Goal: Information Seeking & Learning: Compare options

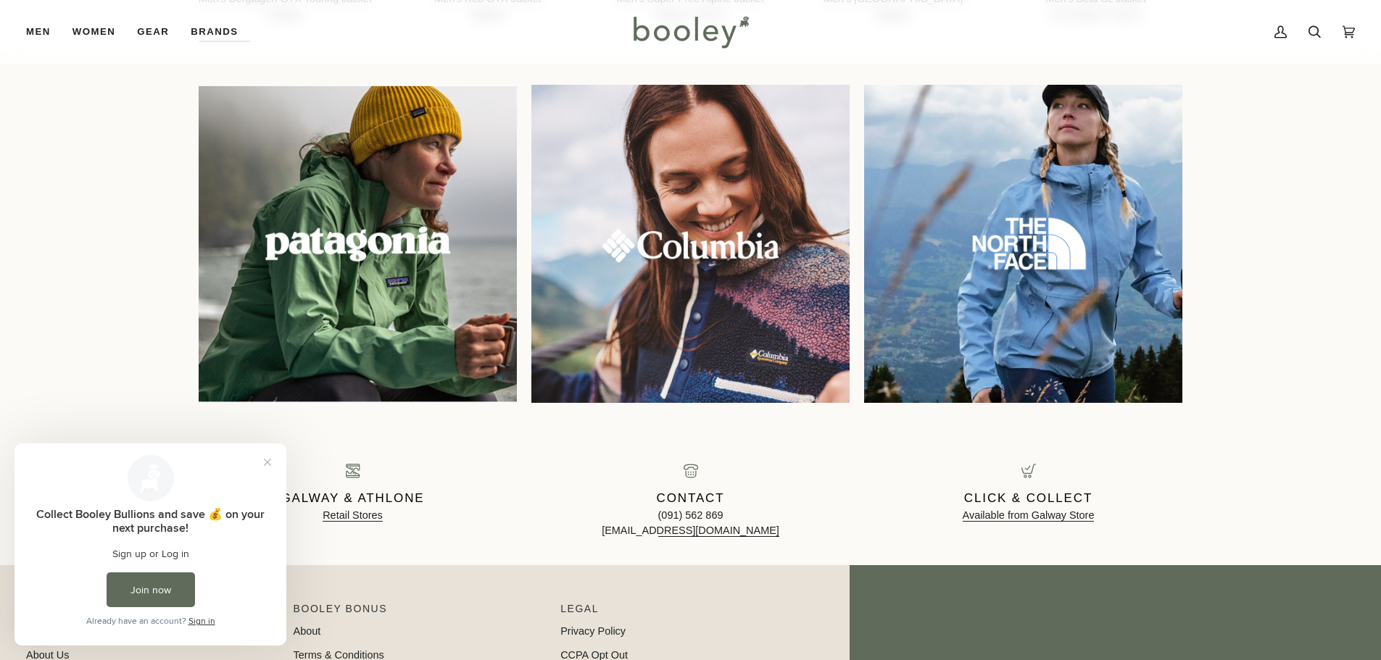
scroll to position [1450, 0]
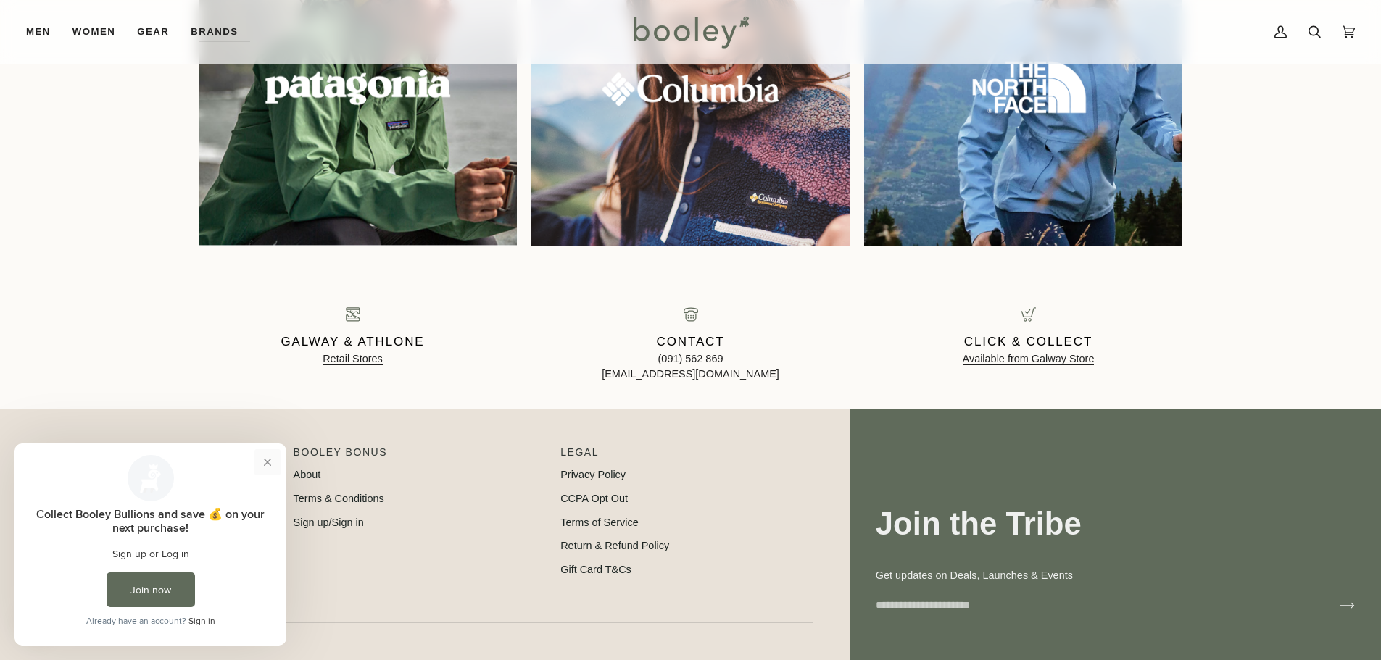
drag, startPoint x: 268, startPoint y: 463, endPoint x: 282, endPoint y: 906, distance: 443.2
click at [268, 463] on button "Close prompt" at bounding box center [267, 462] width 26 height 26
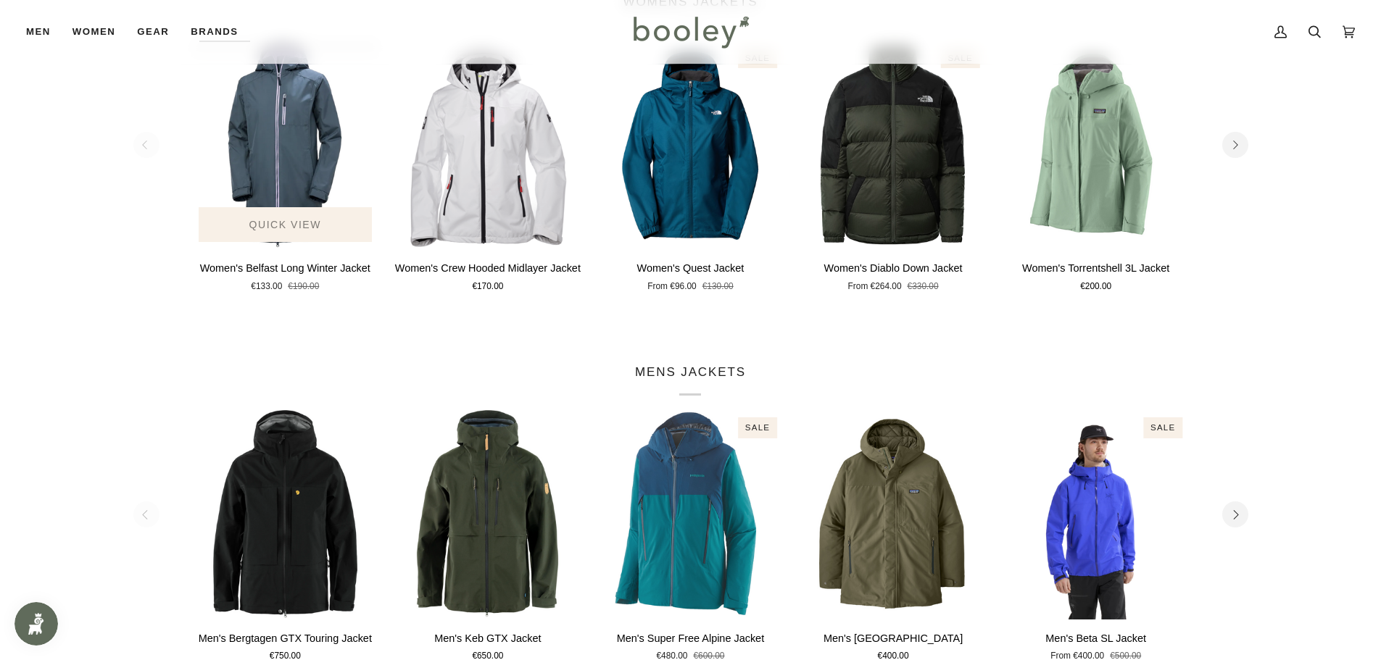
scroll to position [652, 0]
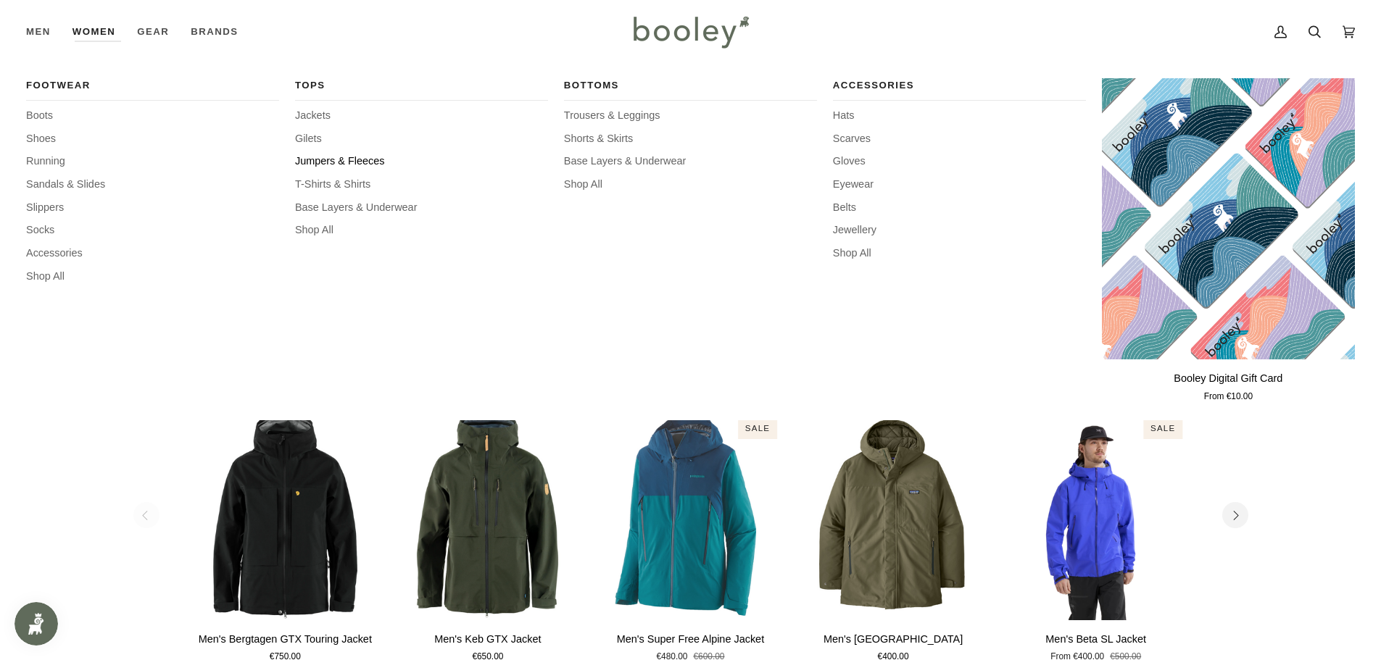
click at [360, 162] on span "Jumpers & Fleeces" at bounding box center [421, 162] width 253 height 16
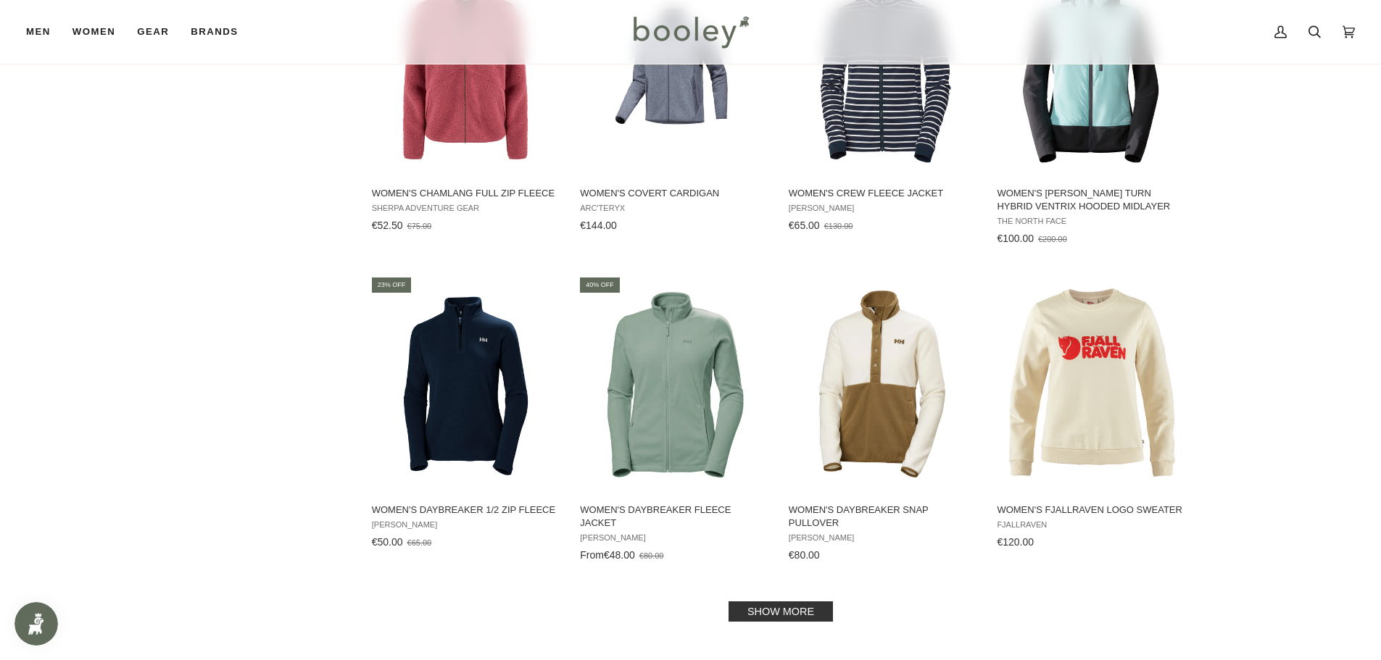
scroll to position [1522, 0]
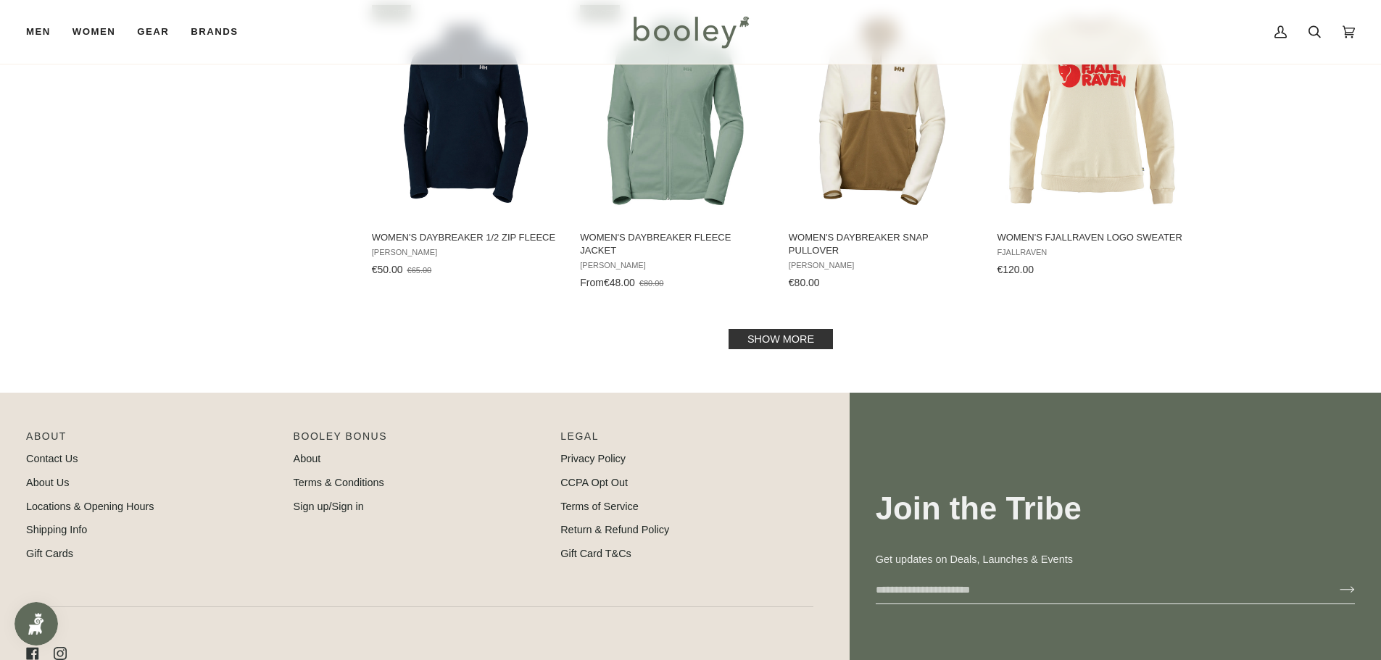
click at [761, 338] on link "Show more" at bounding box center [781, 339] width 104 height 20
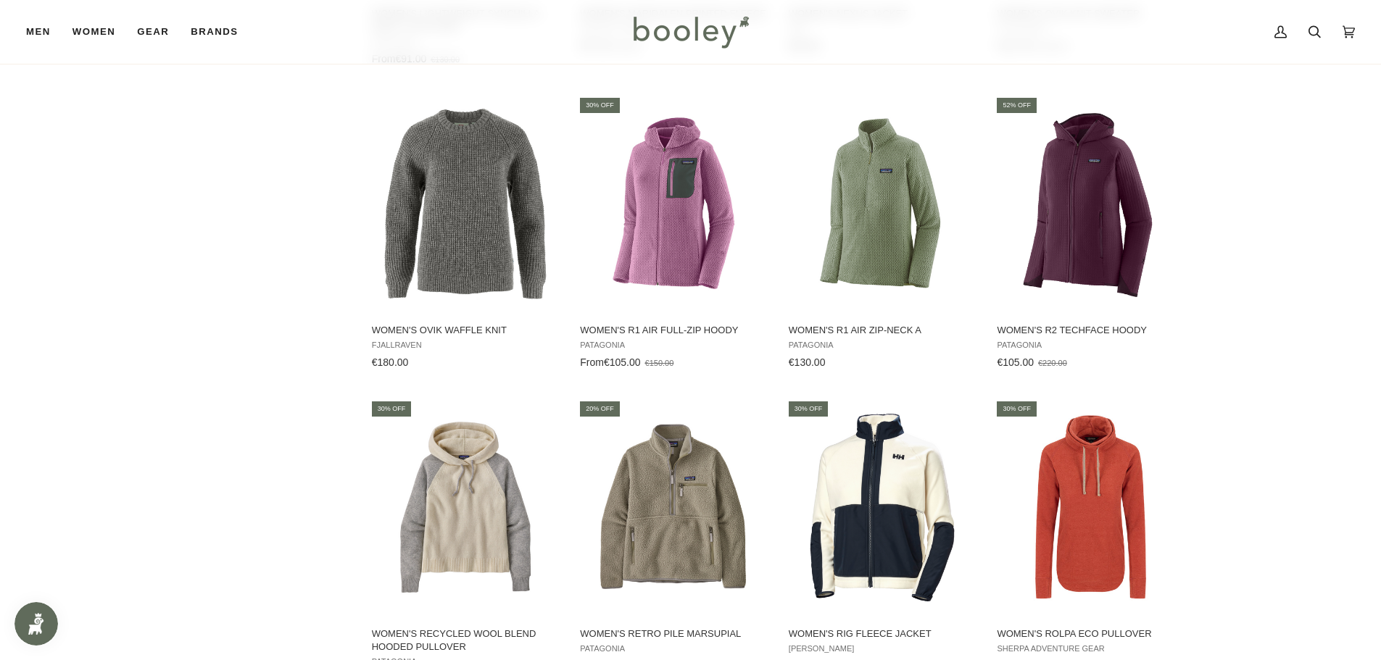
scroll to position [2827, 0]
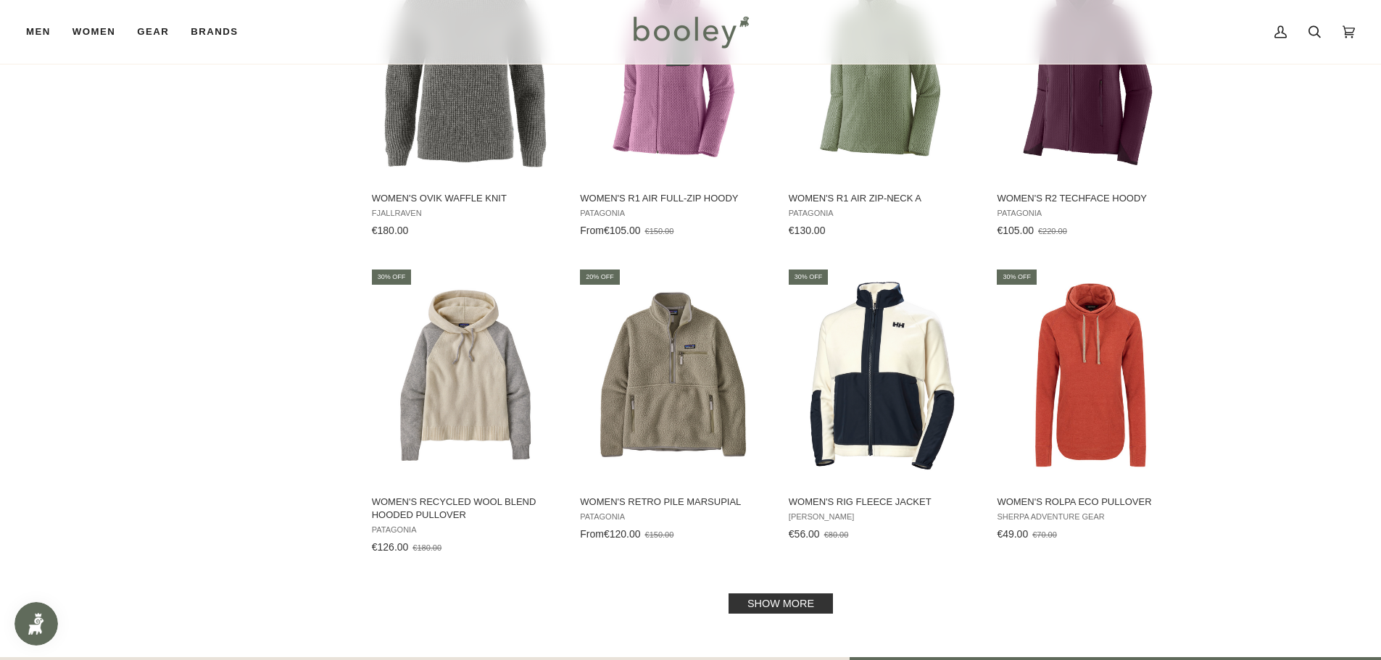
click at [791, 603] on link "Show more" at bounding box center [781, 604] width 104 height 20
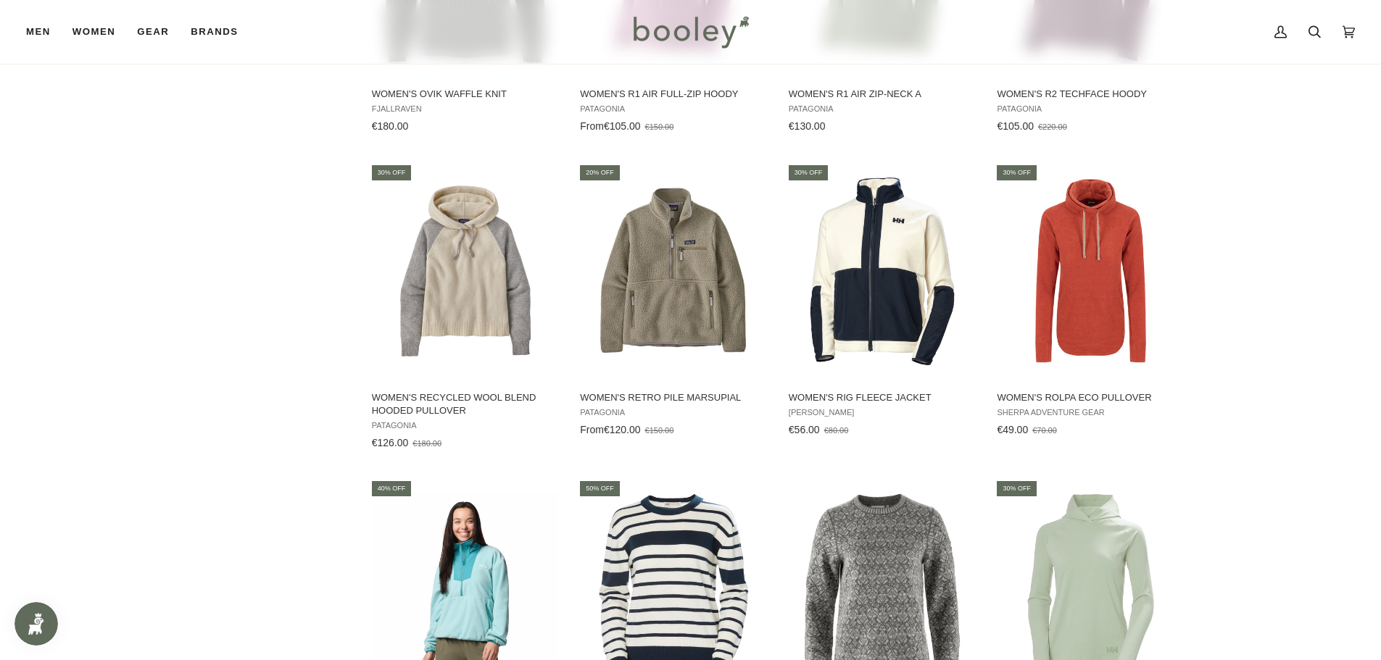
scroll to position [2900, 0]
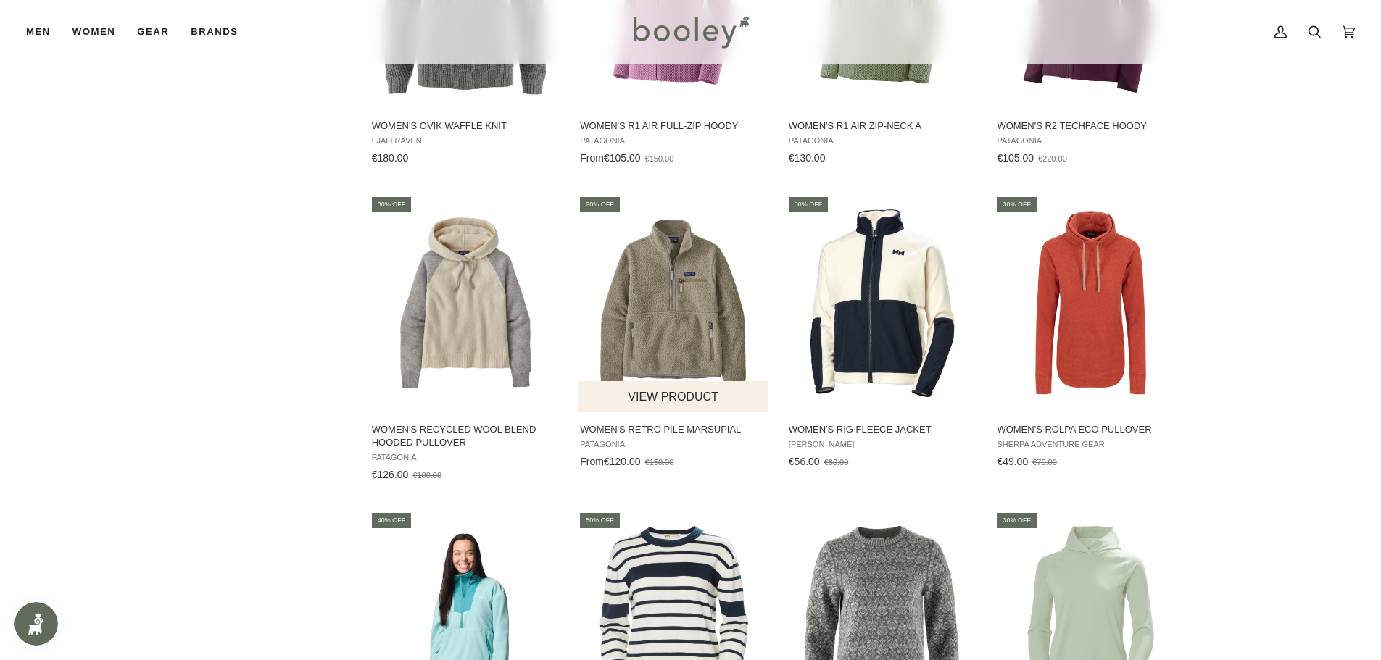
click at [629, 309] on img "Women's Retro Pile Marsupial" at bounding box center [674, 303] width 192 height 192
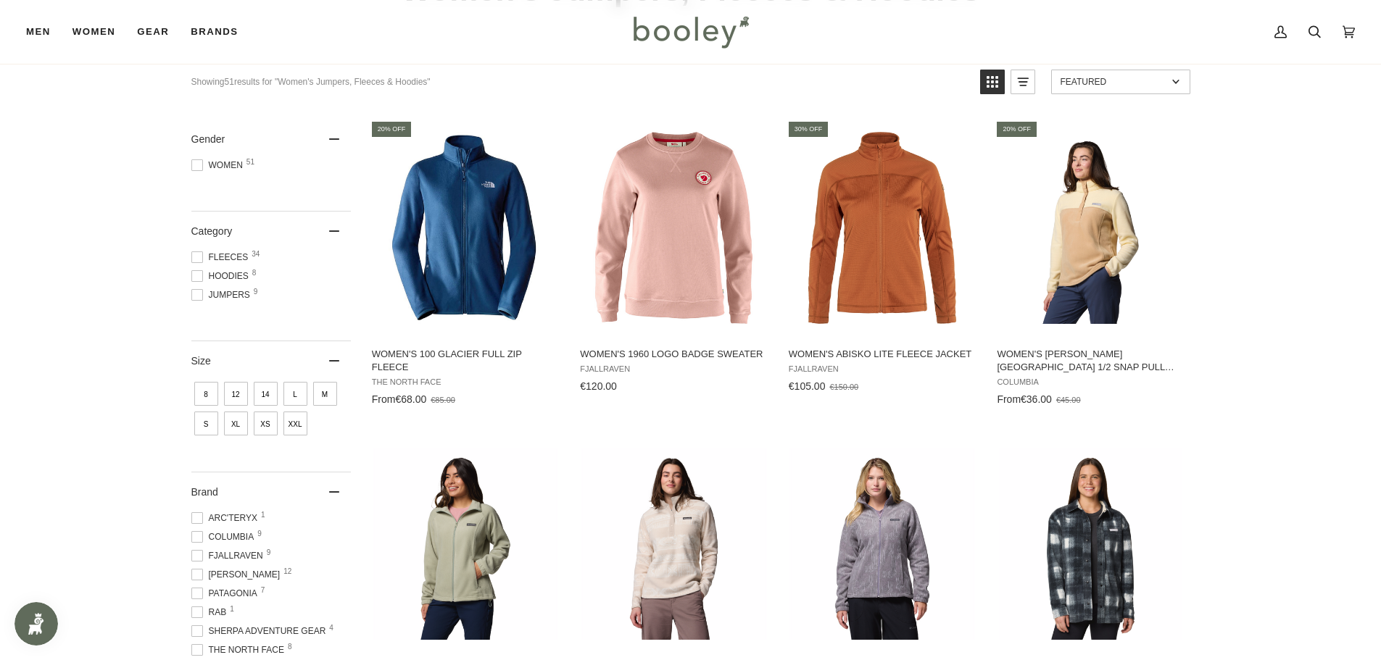
scroll to position [0, 0]
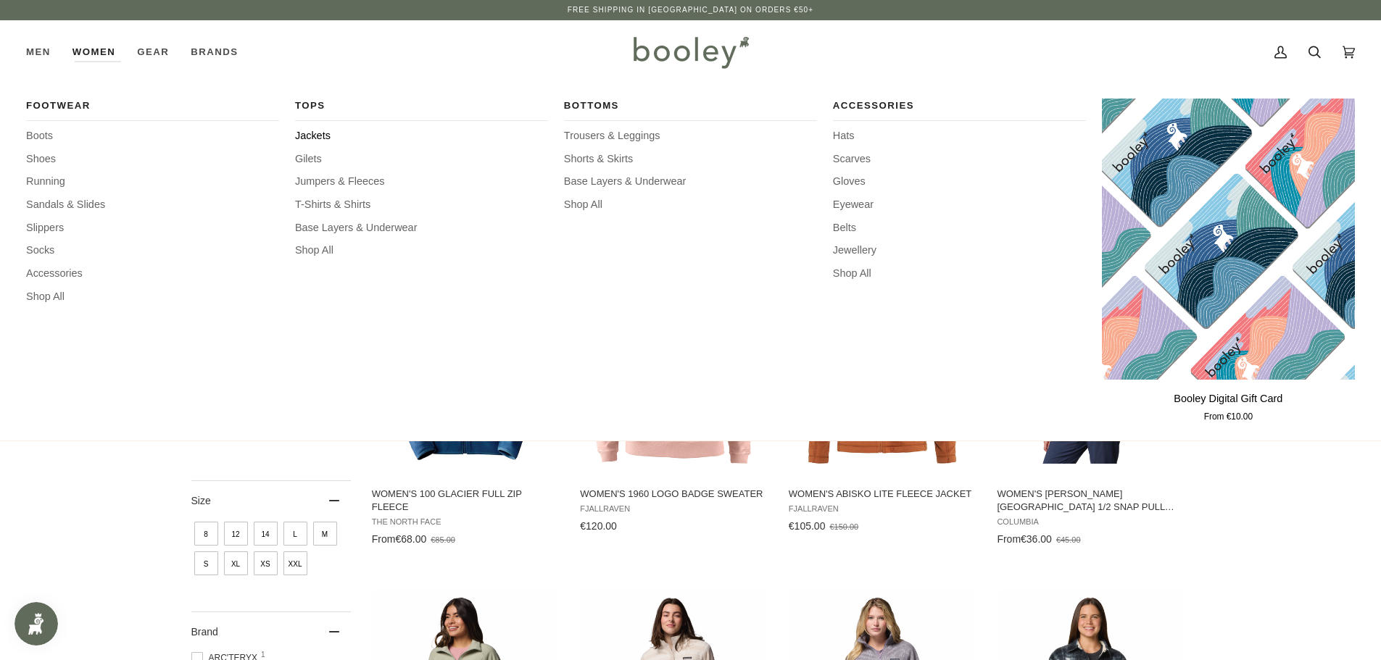
click at [310, 135] on span "Jackets" at bounding box center [421, 136] width 253 height 16
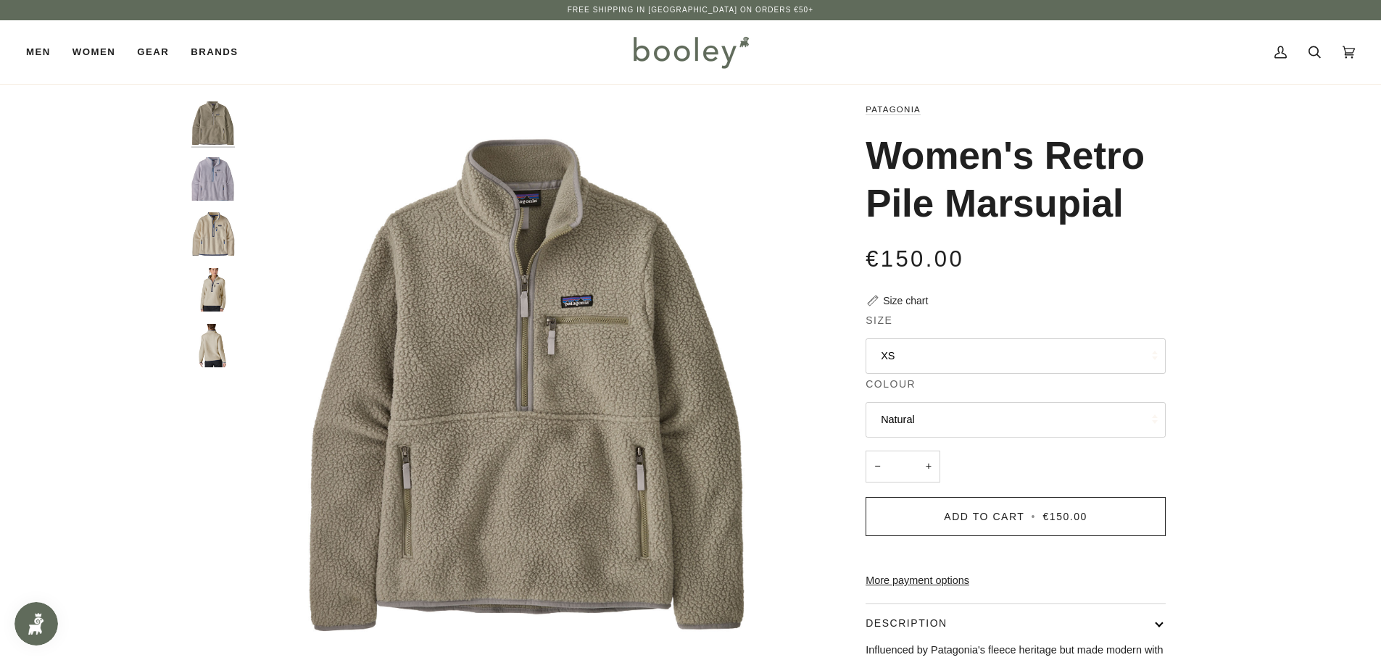
click at [1032, 353] on button "XS" at bounding box center [1016, 357] width 300 height 36
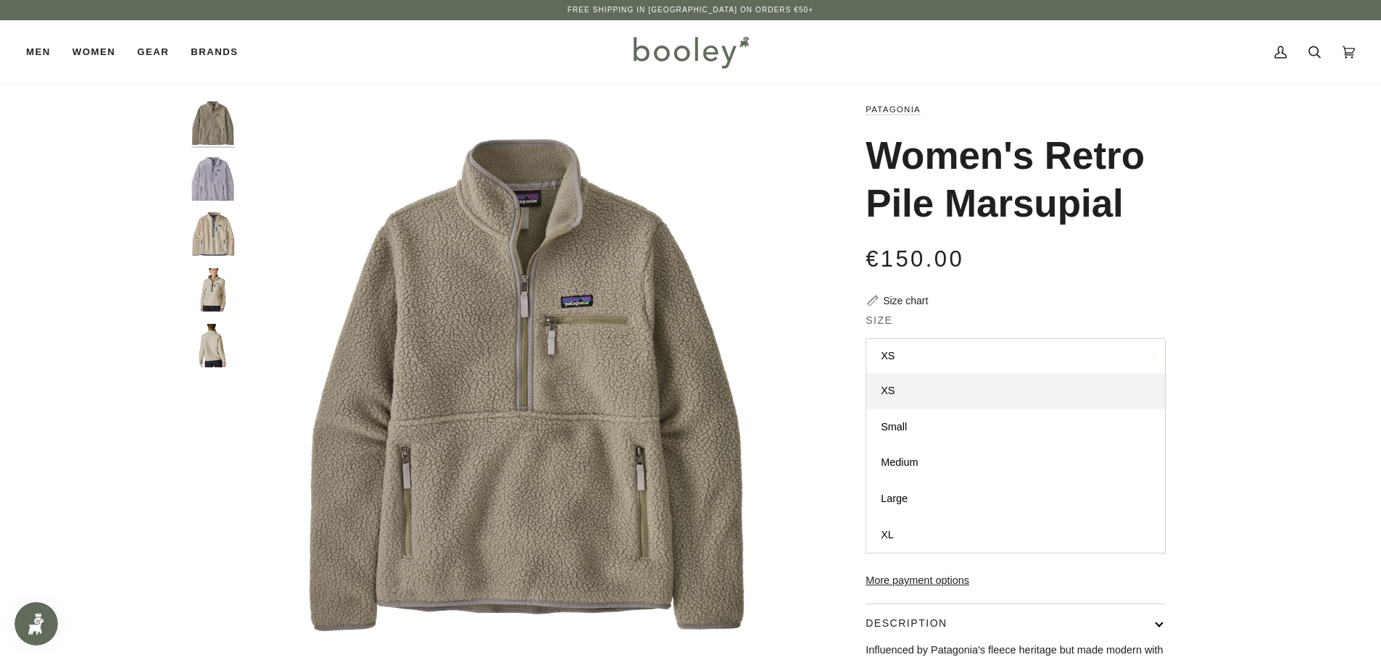
click at [1032, 353] on button "XS" at bounding box center [1016, 357] width 300 height 36
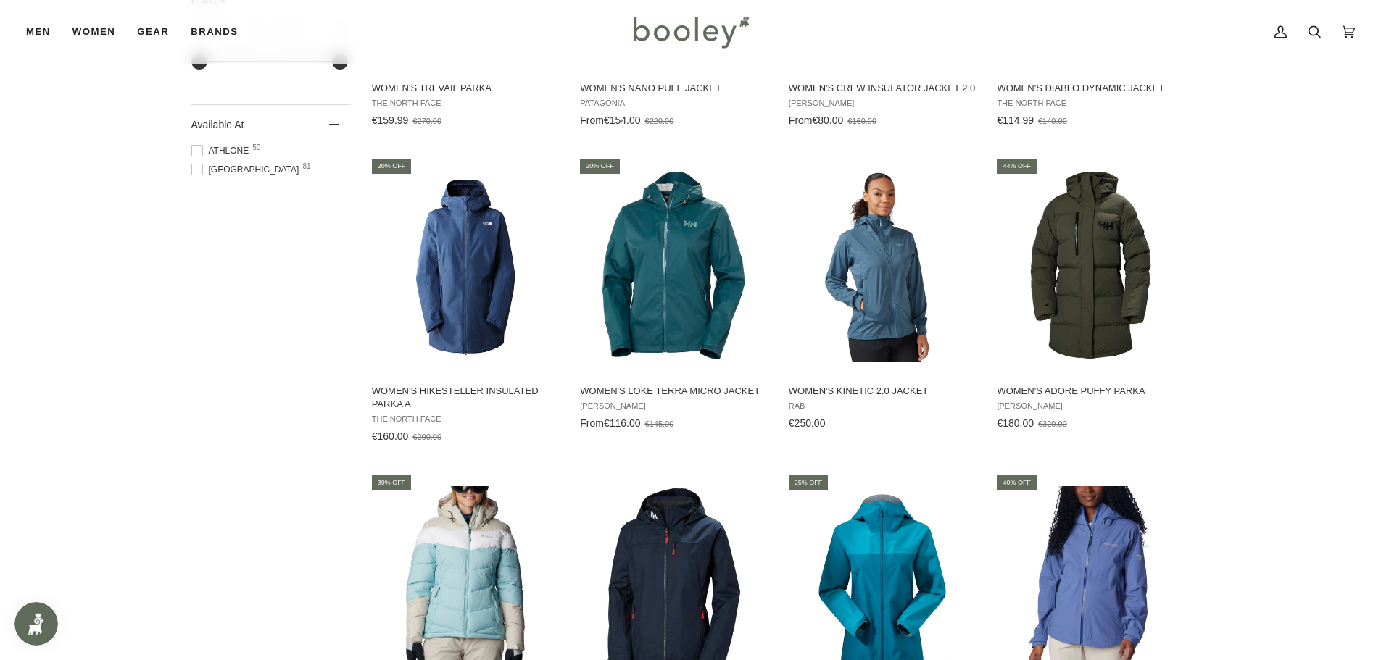
scroll to position [1232, 0]
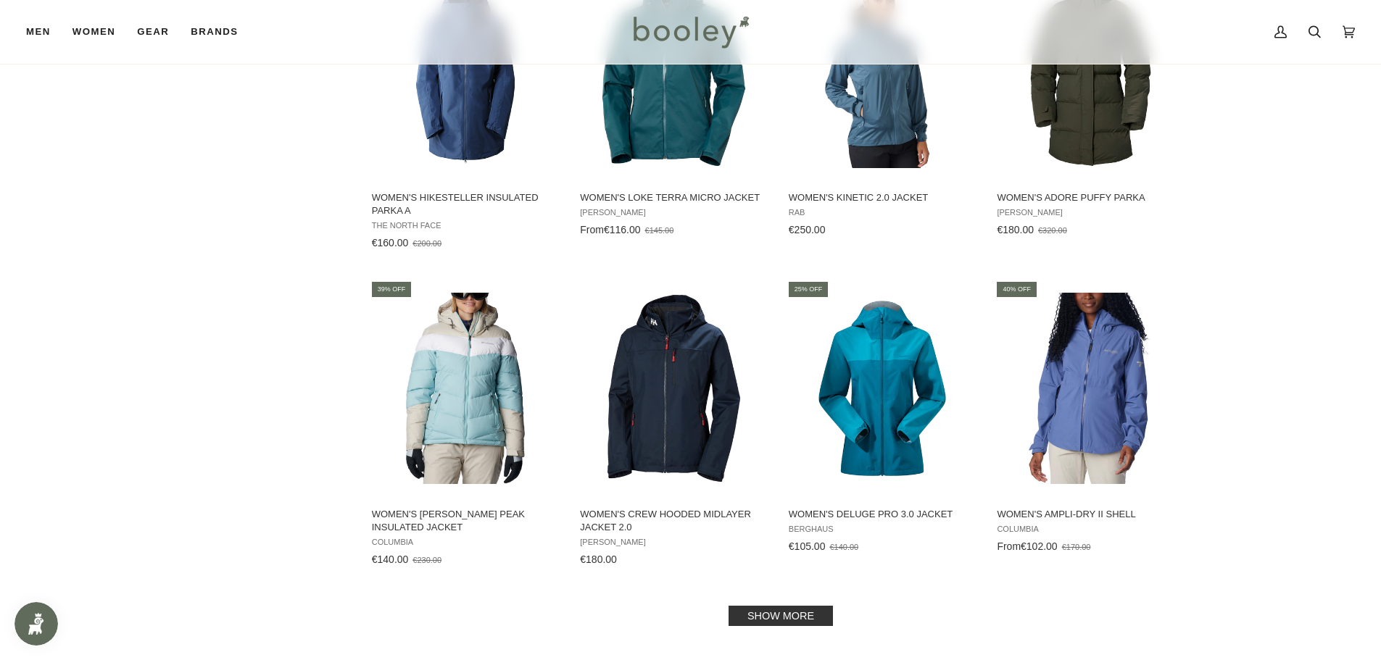
click at [784, 613] on link "Show more" at bounding box center [781, 616] width 104 height 20
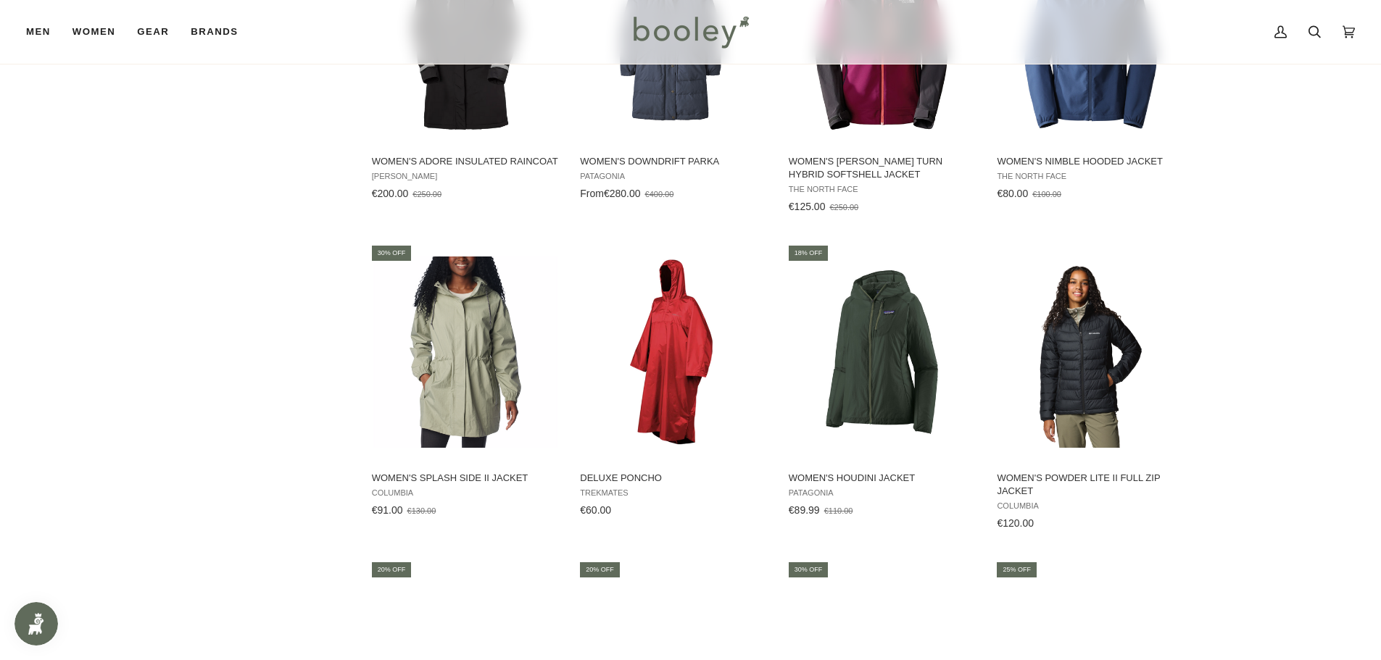
scroll to position [2610, 0]
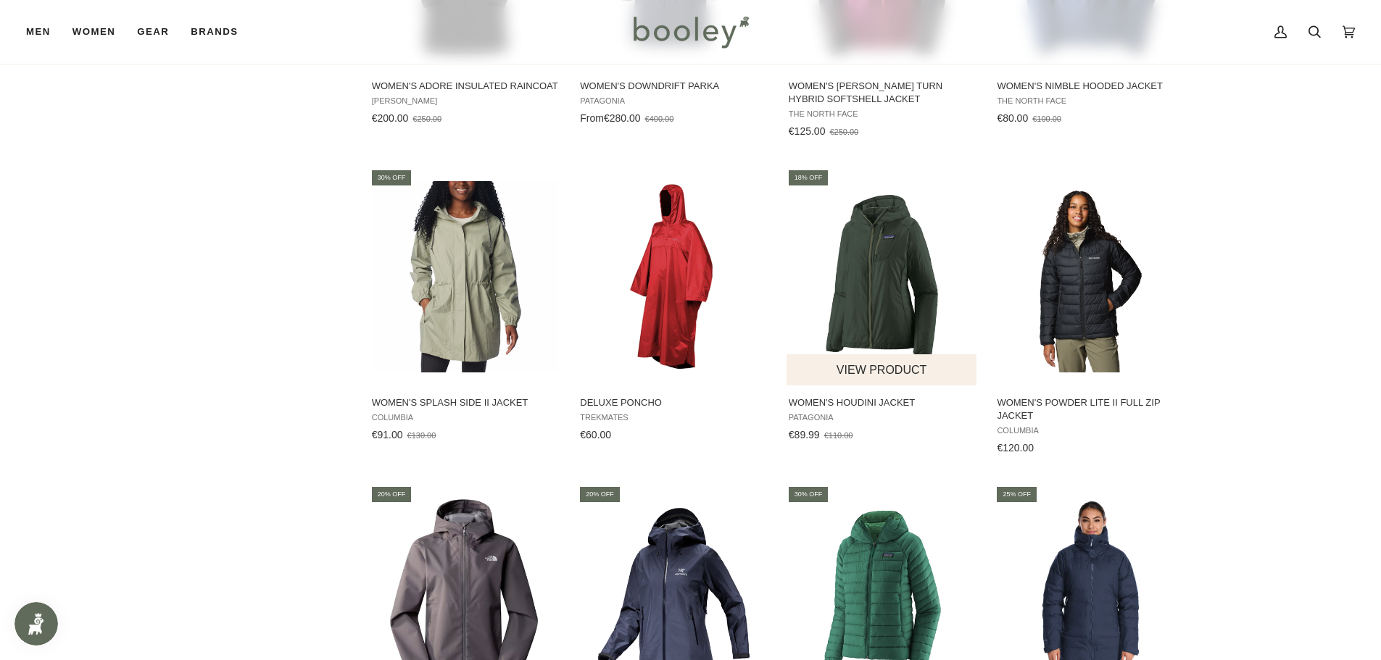
click at [878, 289] on img "Women's Houdini Jacket" at bounding box center [883, 277] width 192 height 192
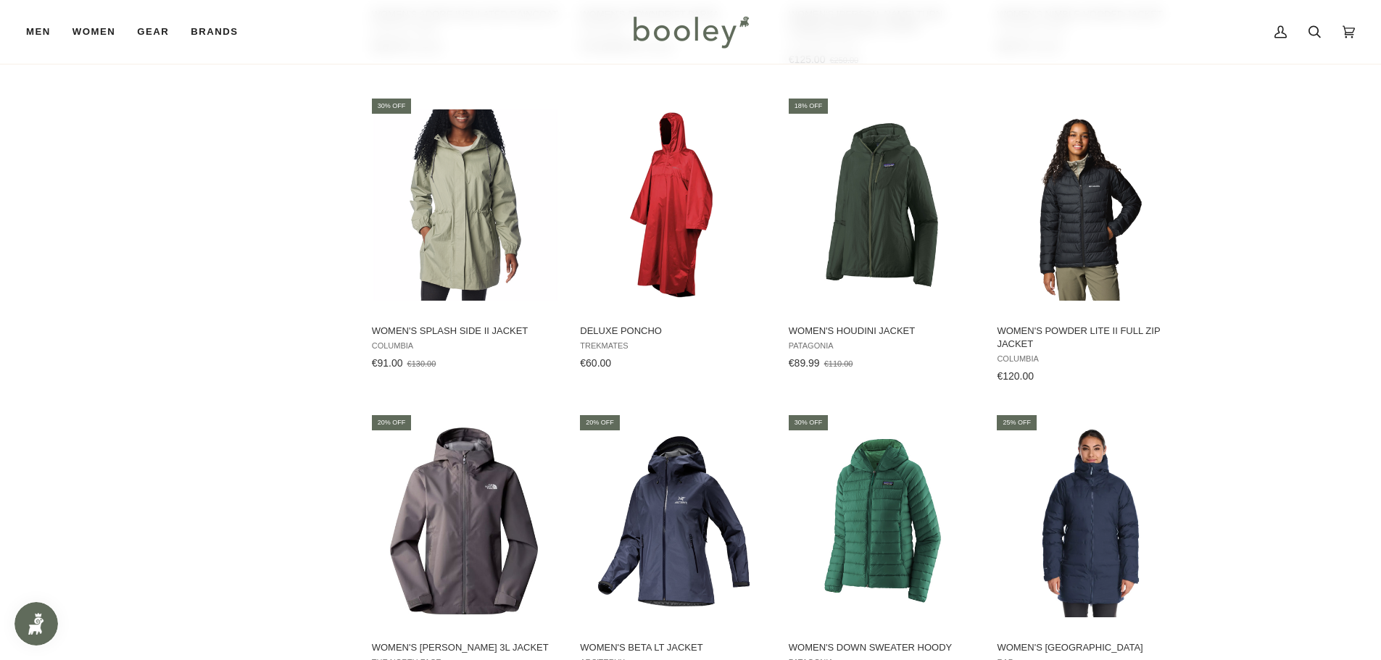
scroll to position [2900, 0]
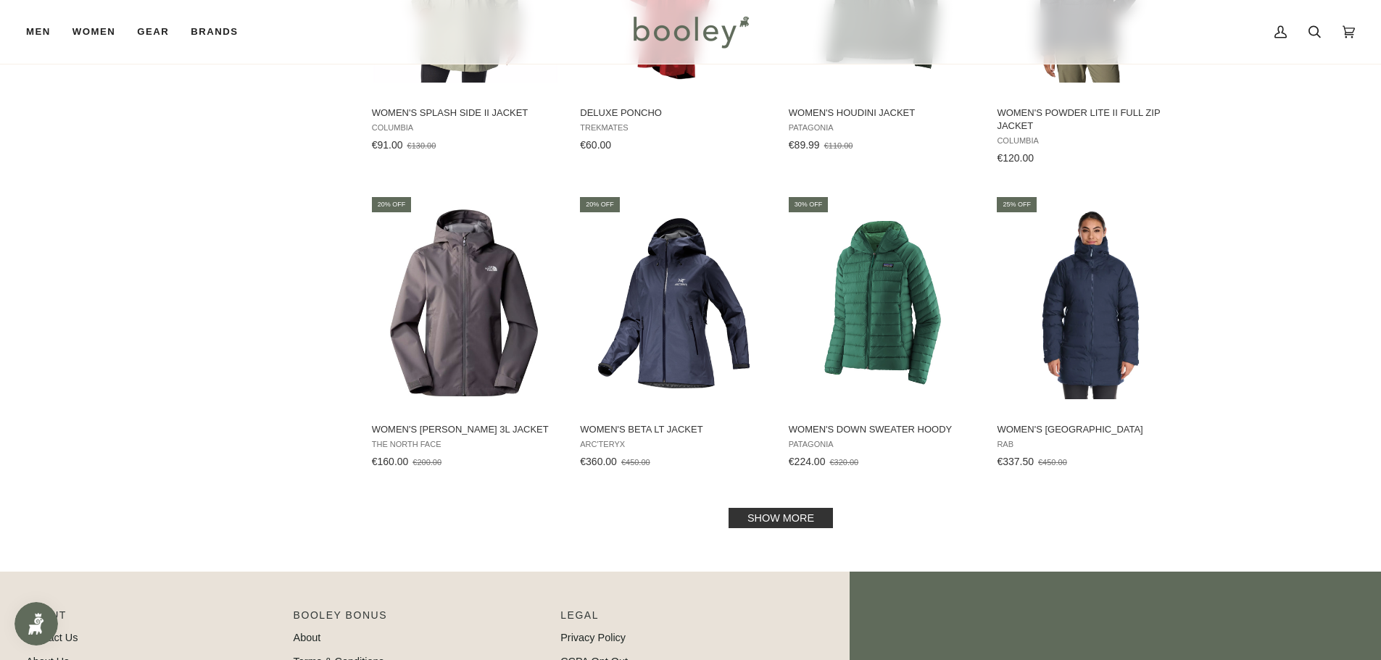
click at [791, 518] on link "Show more" at bounding box center [781, 518] width 104 height 20
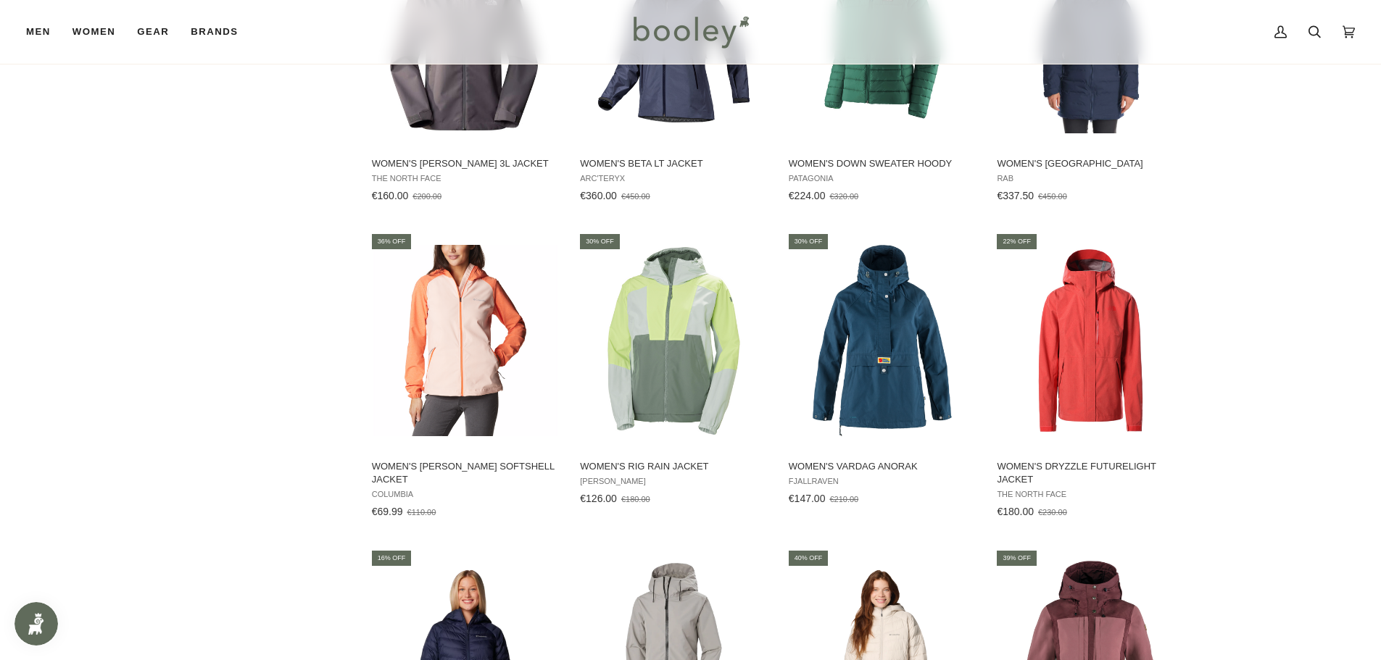
scroll to position [3190, 0]
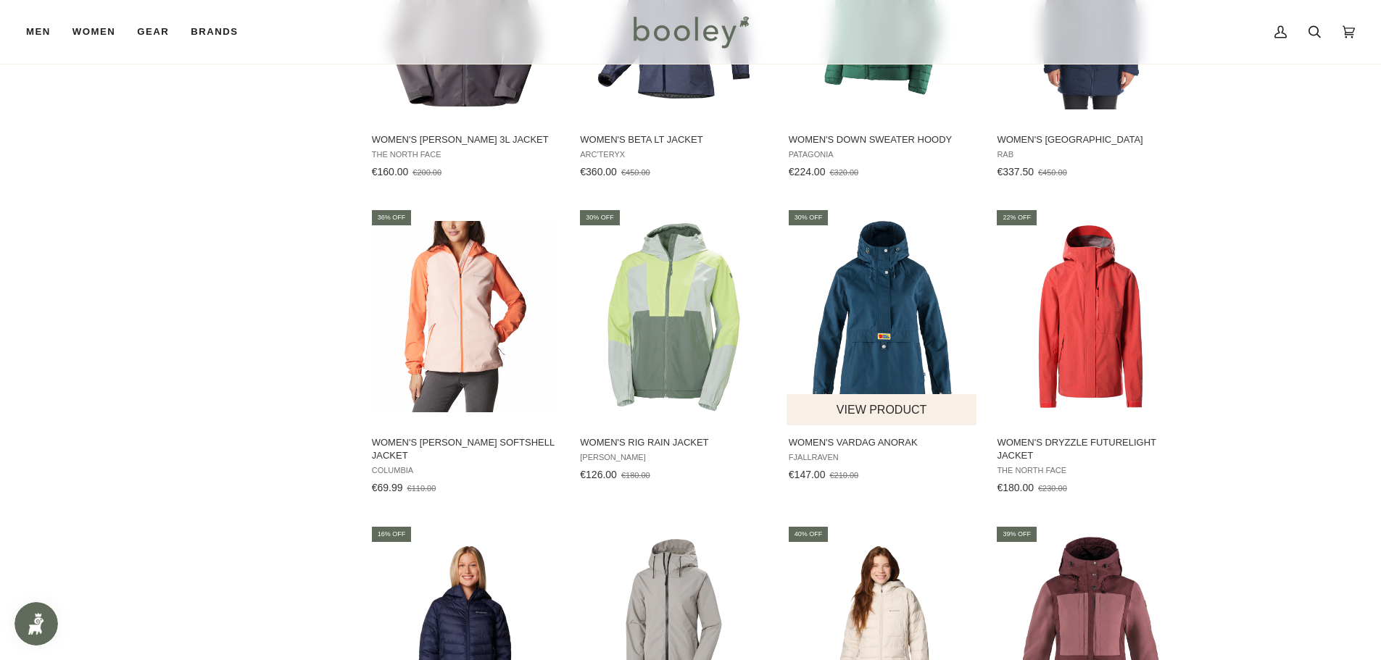
click at [861, 324] on img "Women's Vardag Anorak" at bounding box center [883, 317] width 192 height 192
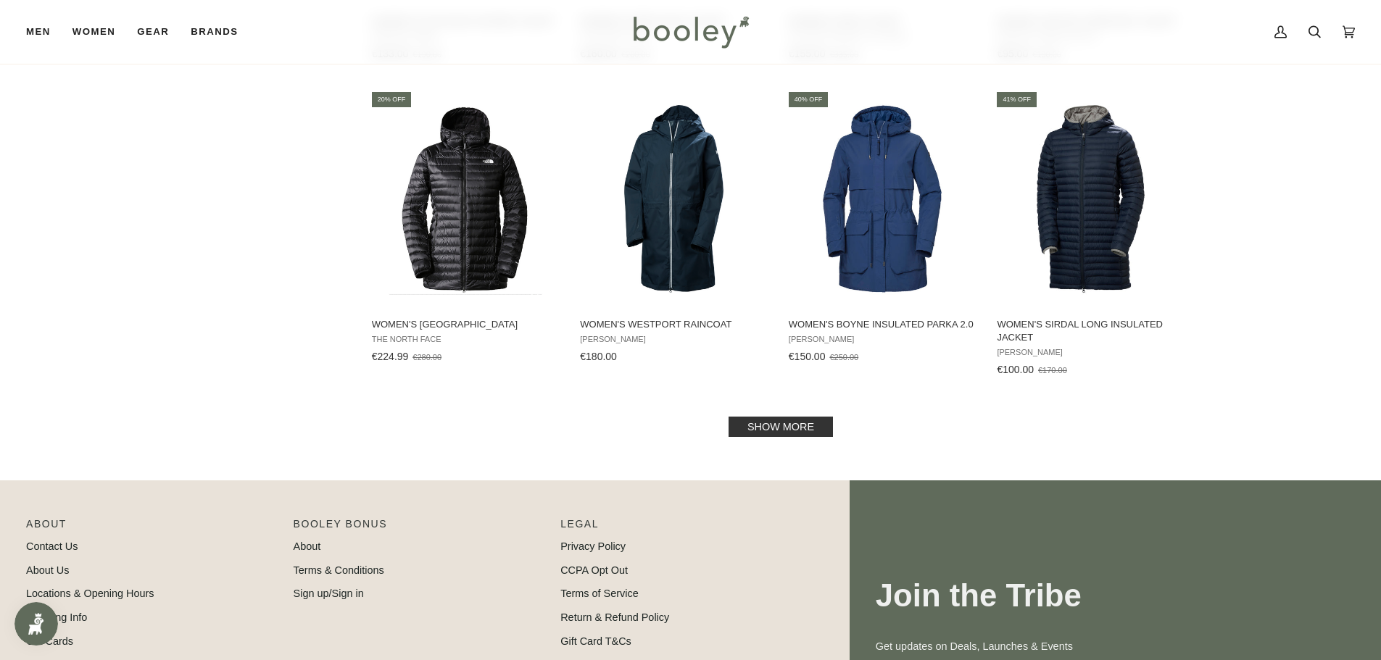
scroll to position [4567, 0]
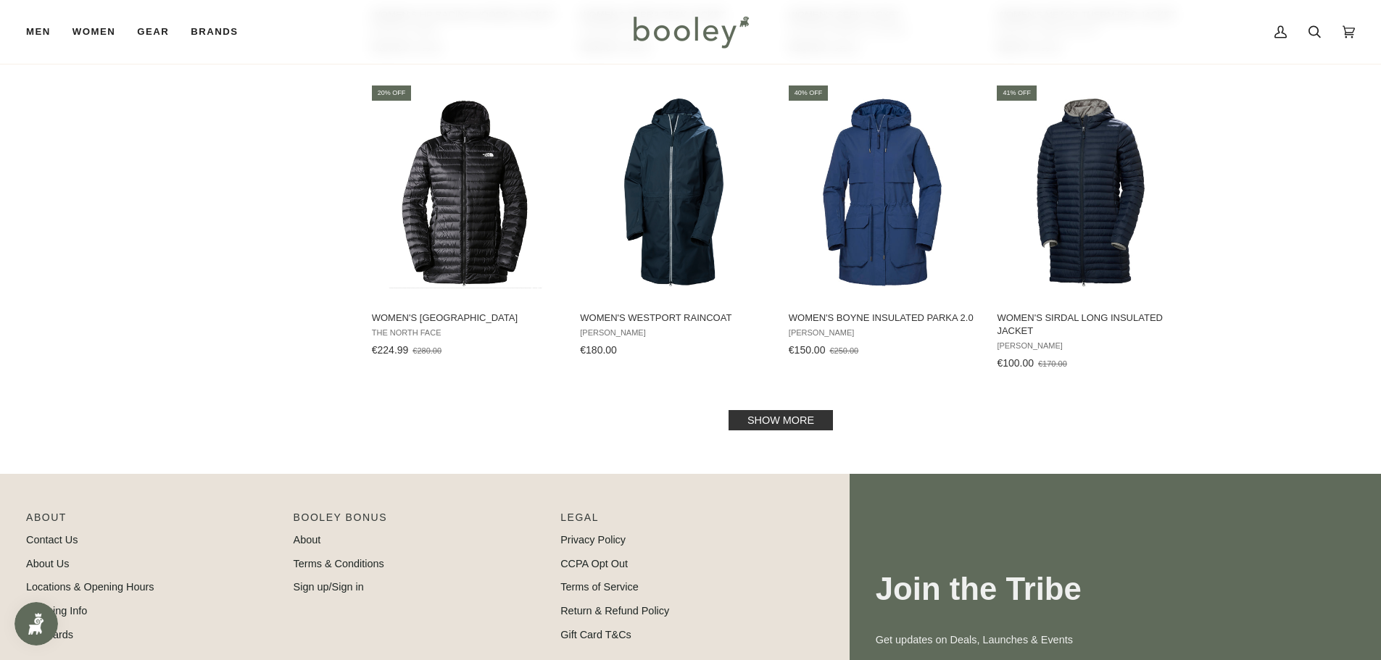
click at [760, 412] on link "Show more" at bounding box center [781, 420] width 104 height 20
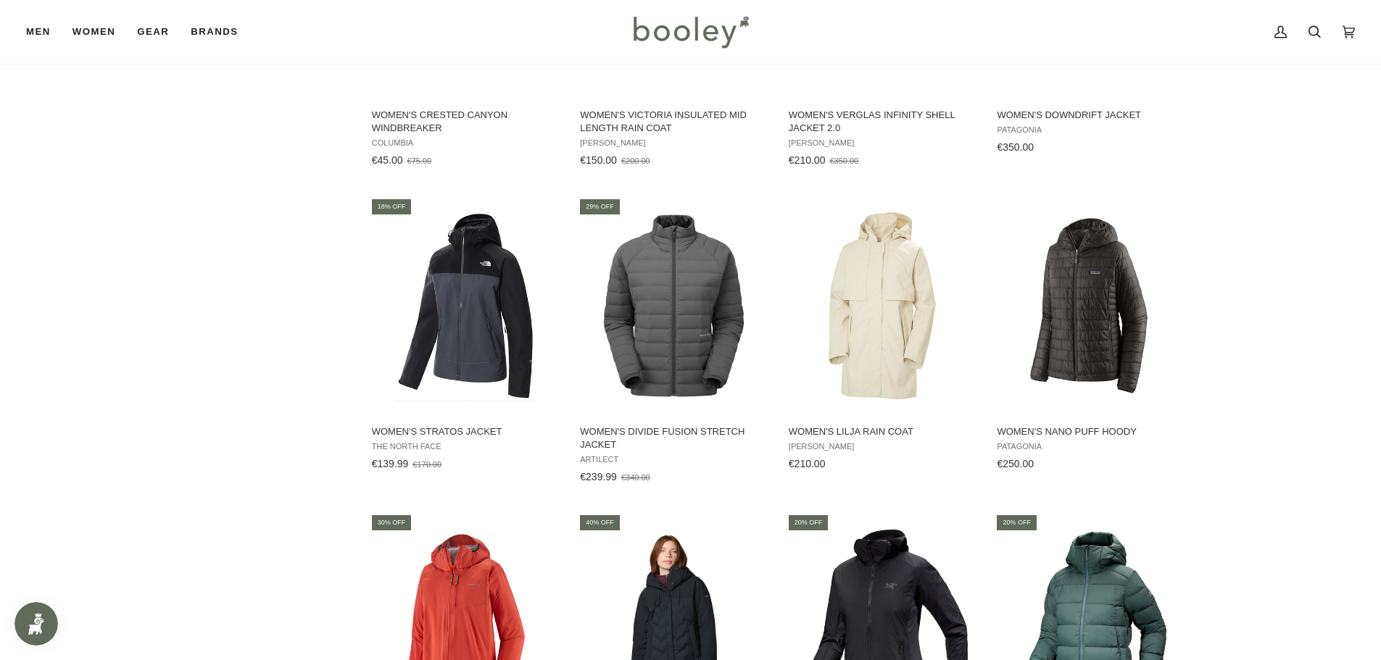
scroll to position [5510, 0]
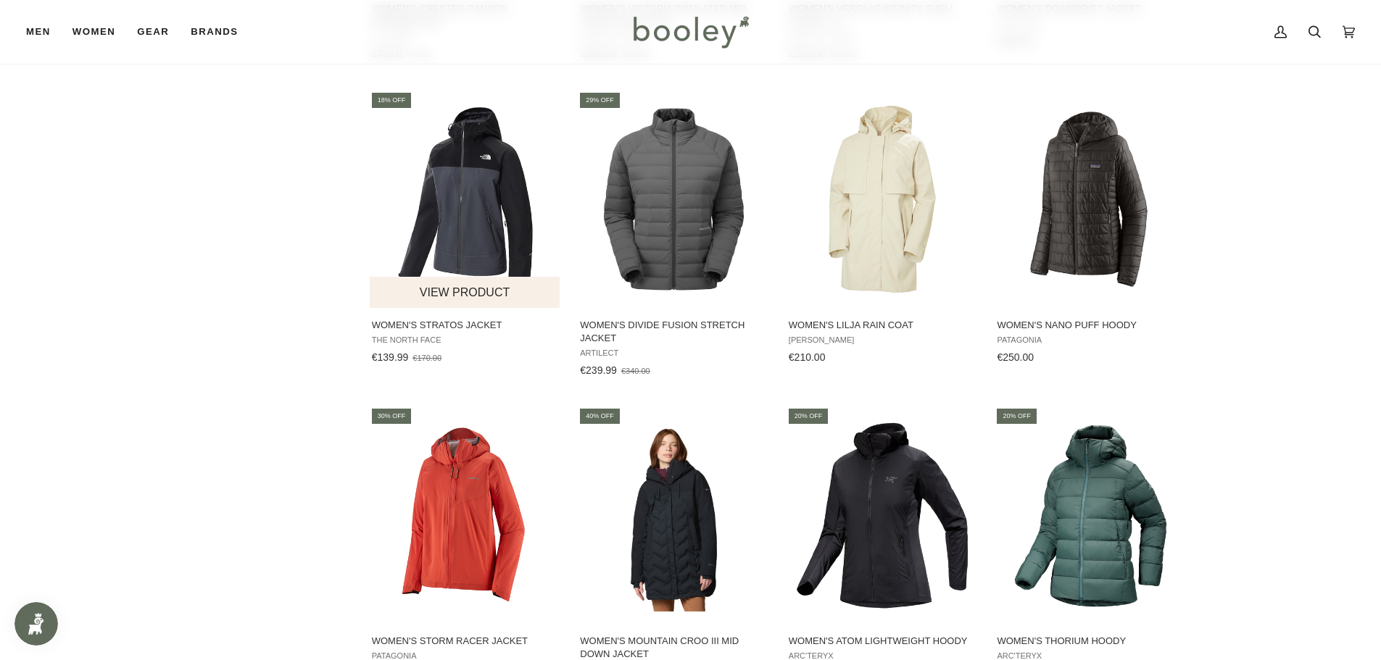
click at [476, 191] on img "Women's Stratos Jacket" at bounding box center [466, 200] width 192 height 192
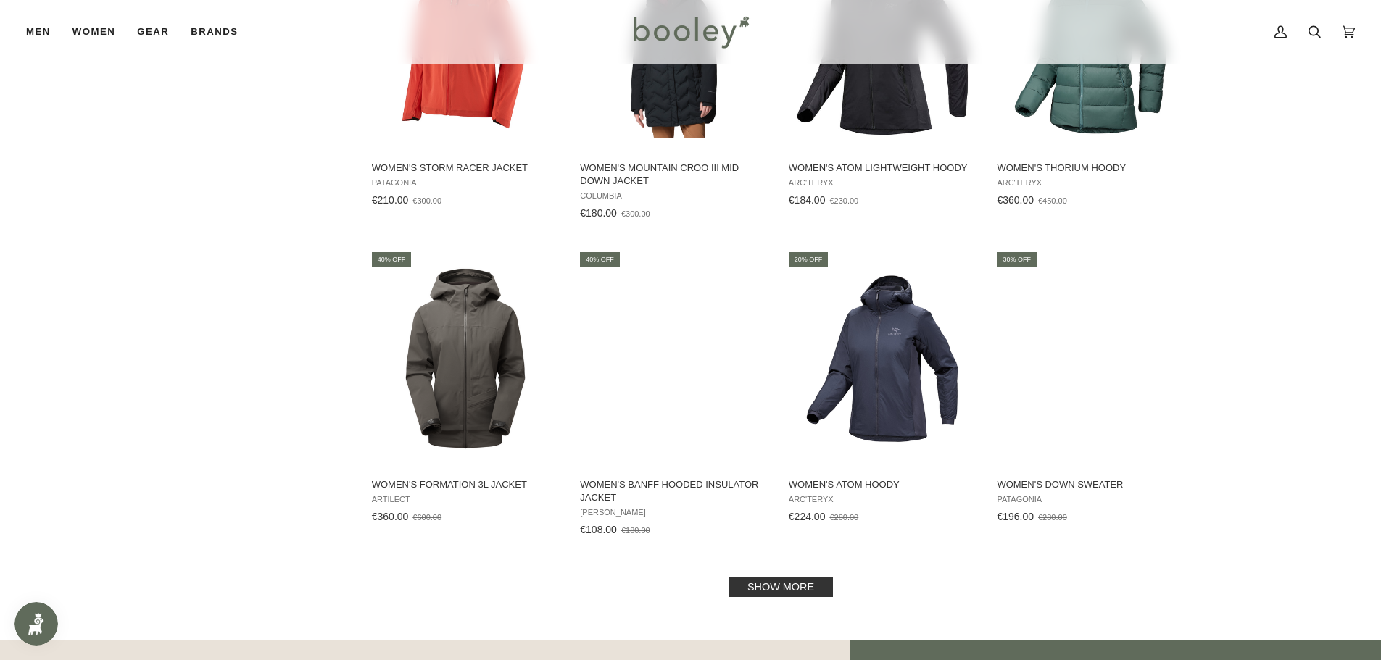
scroll to position [6017, 0]
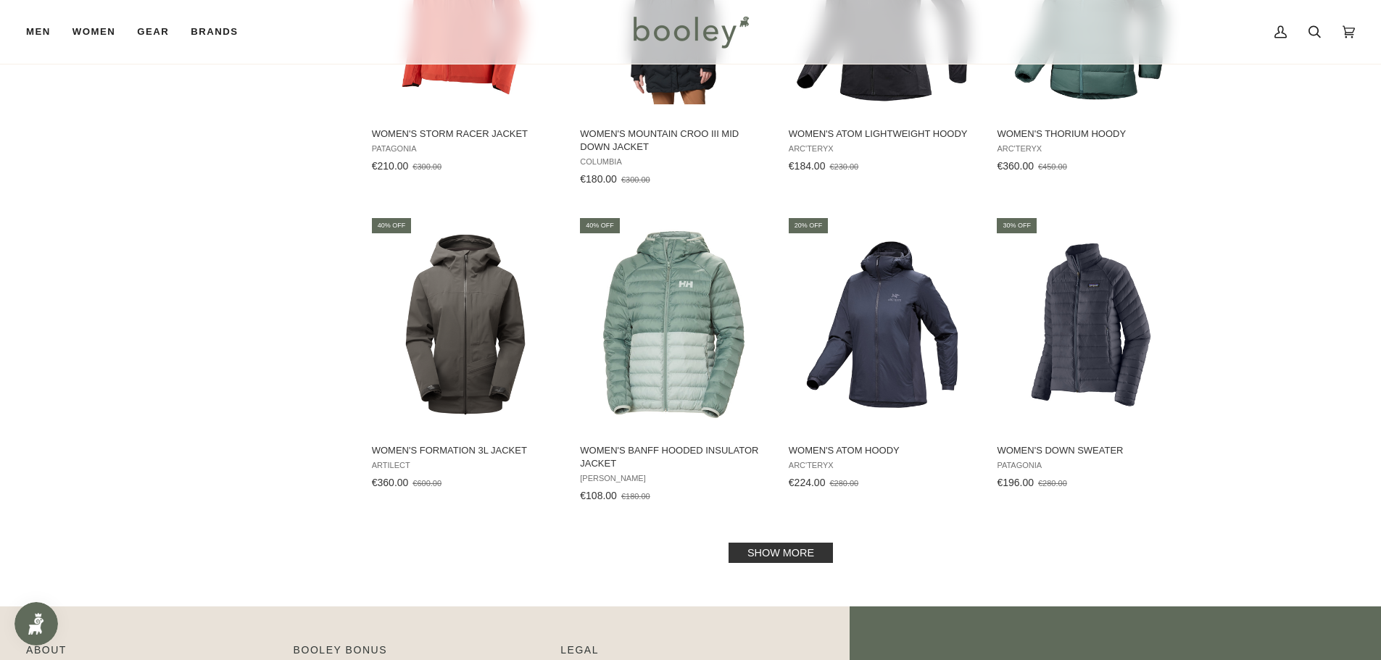
click at [793, 552] on link "Show more" at bounding box center [781, 553] width 104 height 20
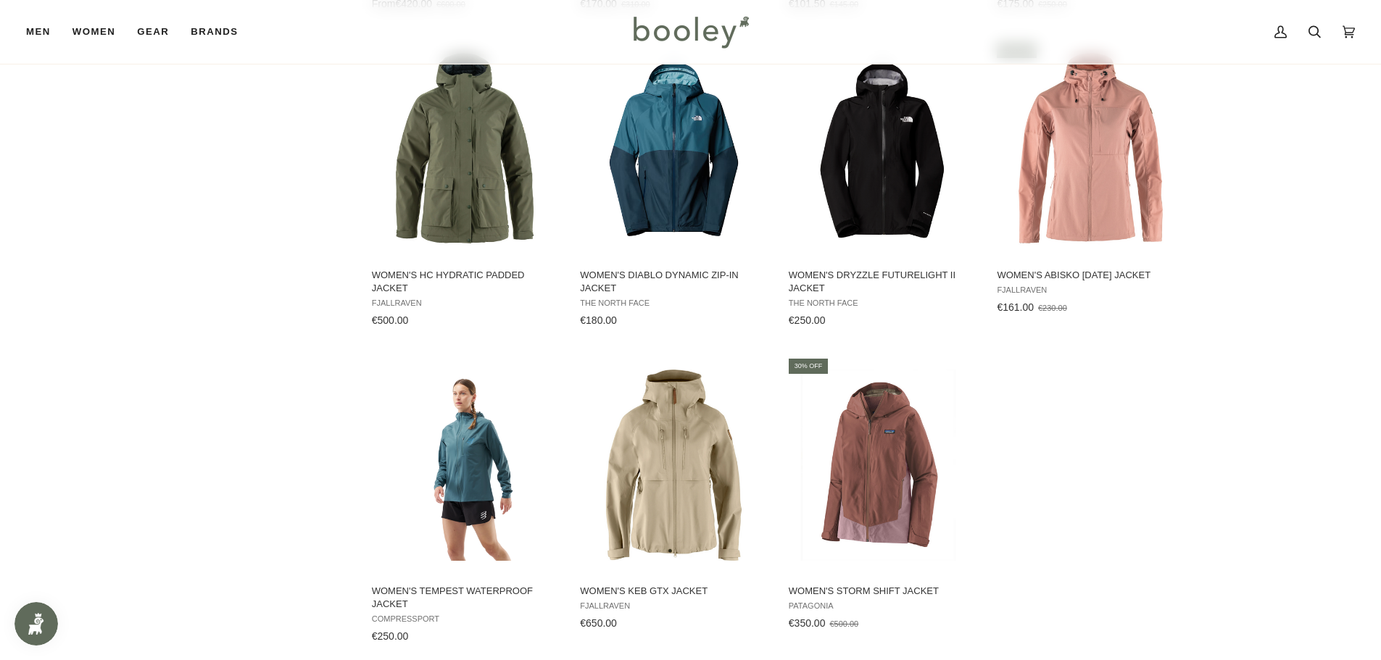
scroll to position [7105, 0]
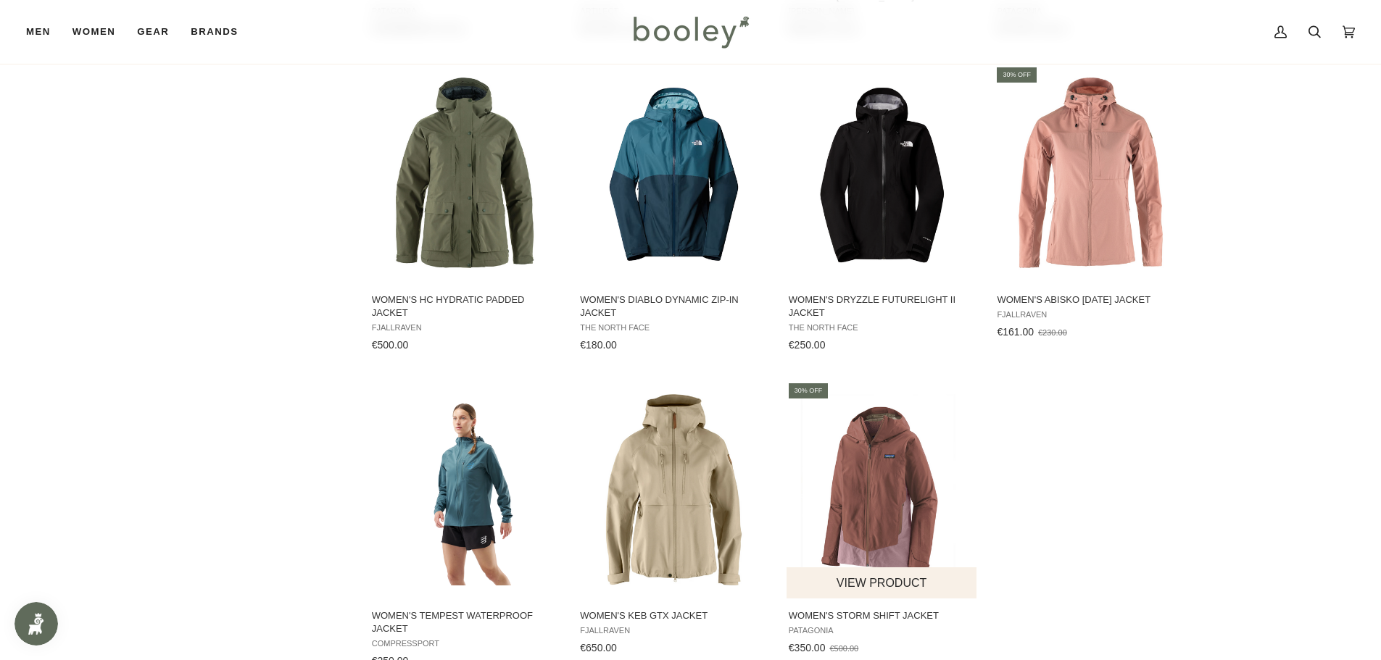
click at [898, 473] on img "Women's Storm Shift Jacket" at bounding box center [883, 490] width 192 height 192
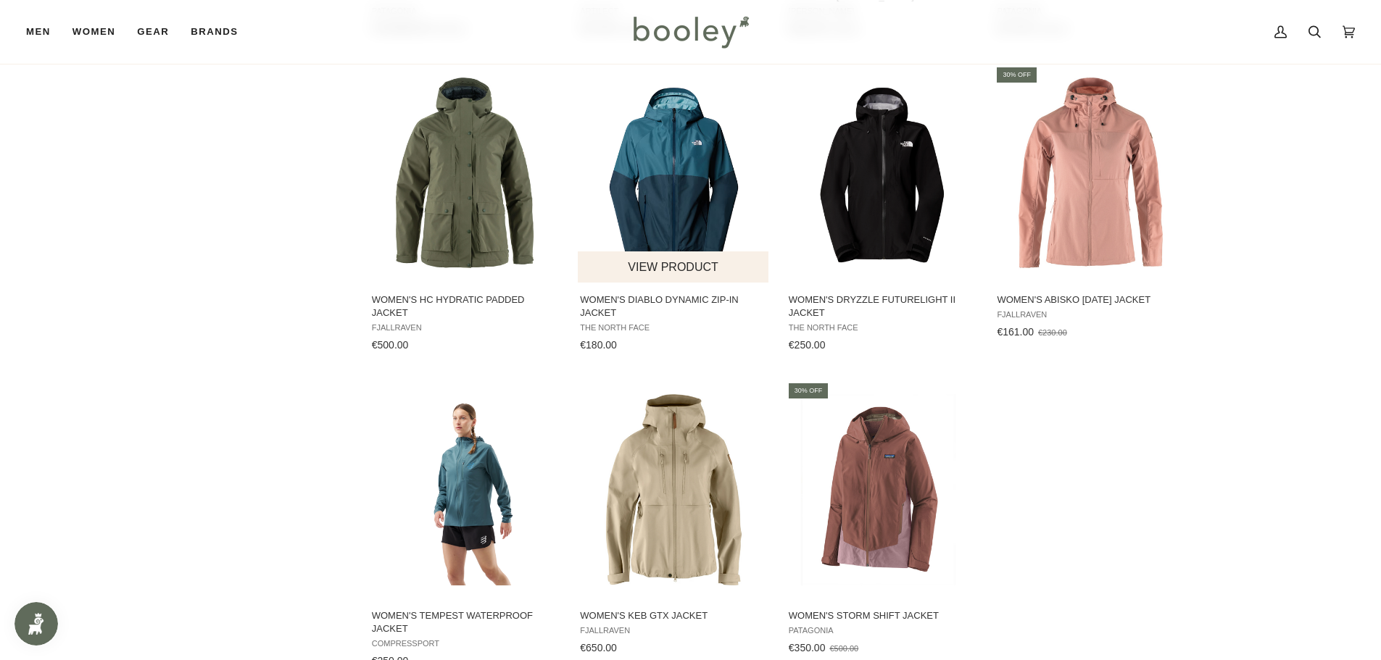
click at [708, 170] on img "Women's Diablo Dynamic Zip-in Jacket" at bounding box center [674, 174] width 192 height 192
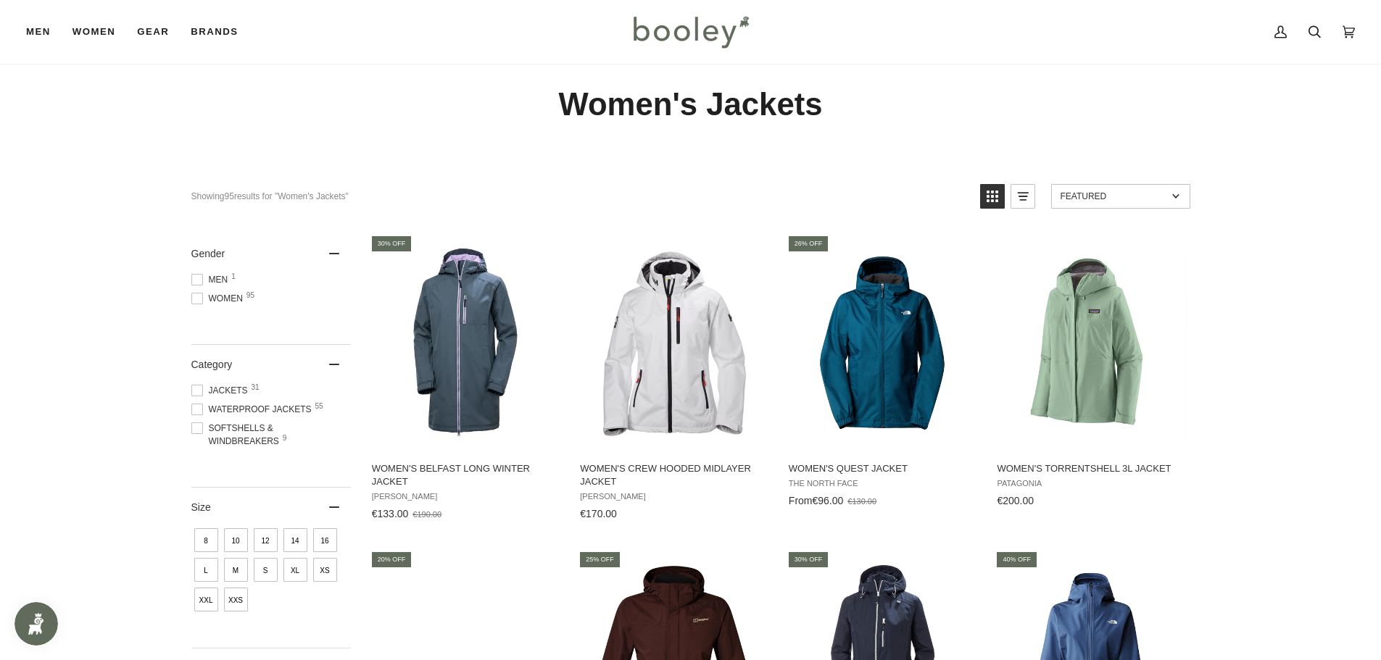
scroll to position [0, 0]
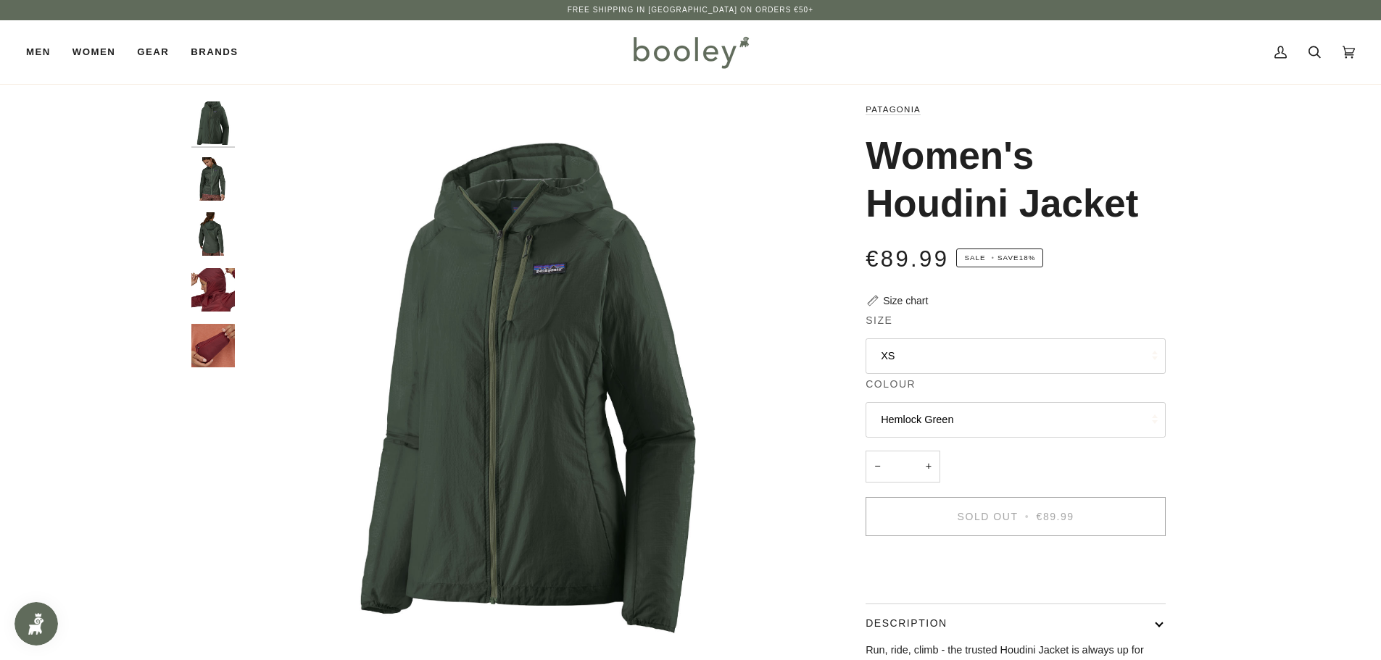
click at [205, 172] on img "Patagonia Women's Houdini Jacket Hemlock Green - Booley Galway" at bounding box center [212, 178] width 43 height 43
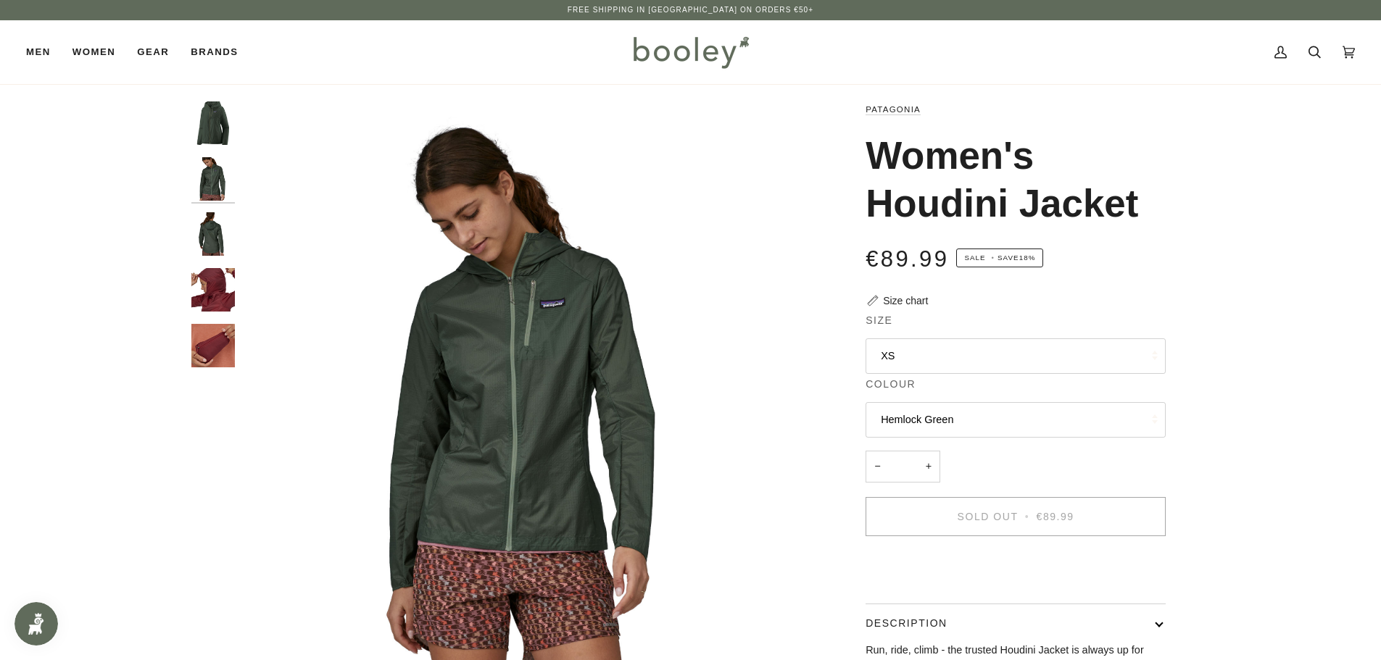
click at [207, 204] on div at bounding box center [216, 240] width 51 height 278
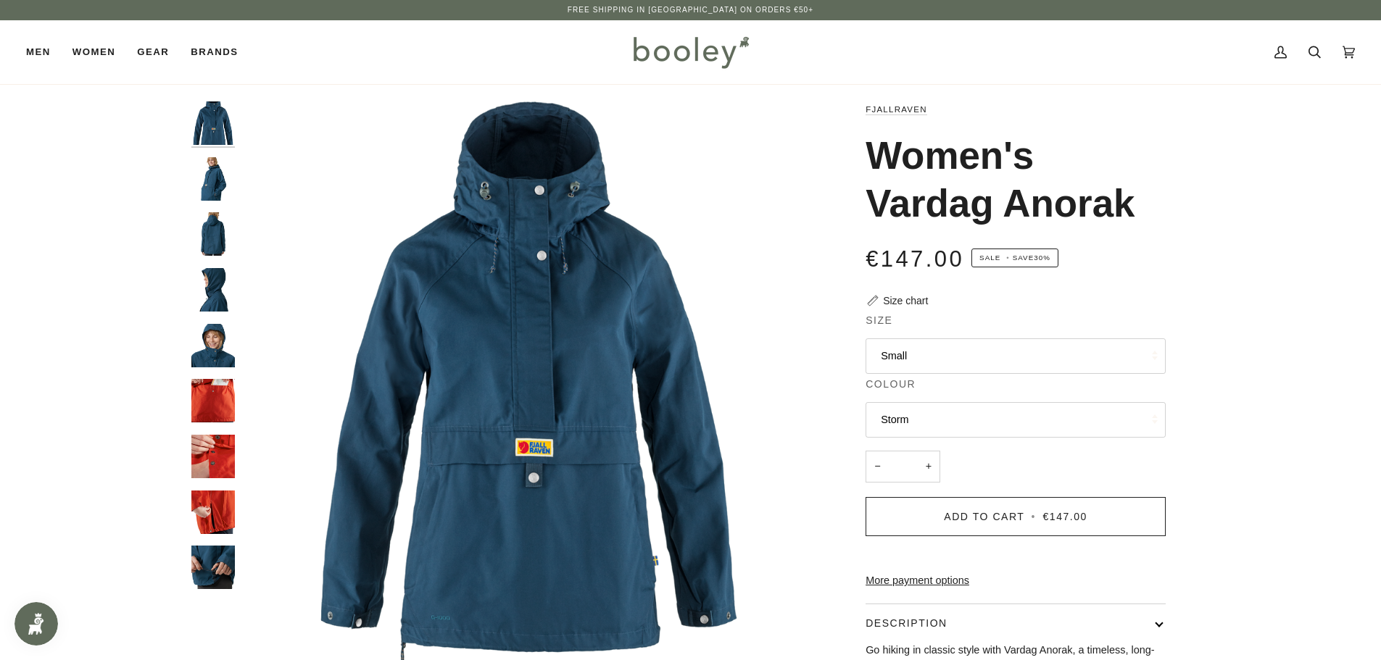
click at [204, 191] on img "Fjallraven Women's Vardag Anorak - Booley Galway" at bounding box center [212, 178] width 43 height 43
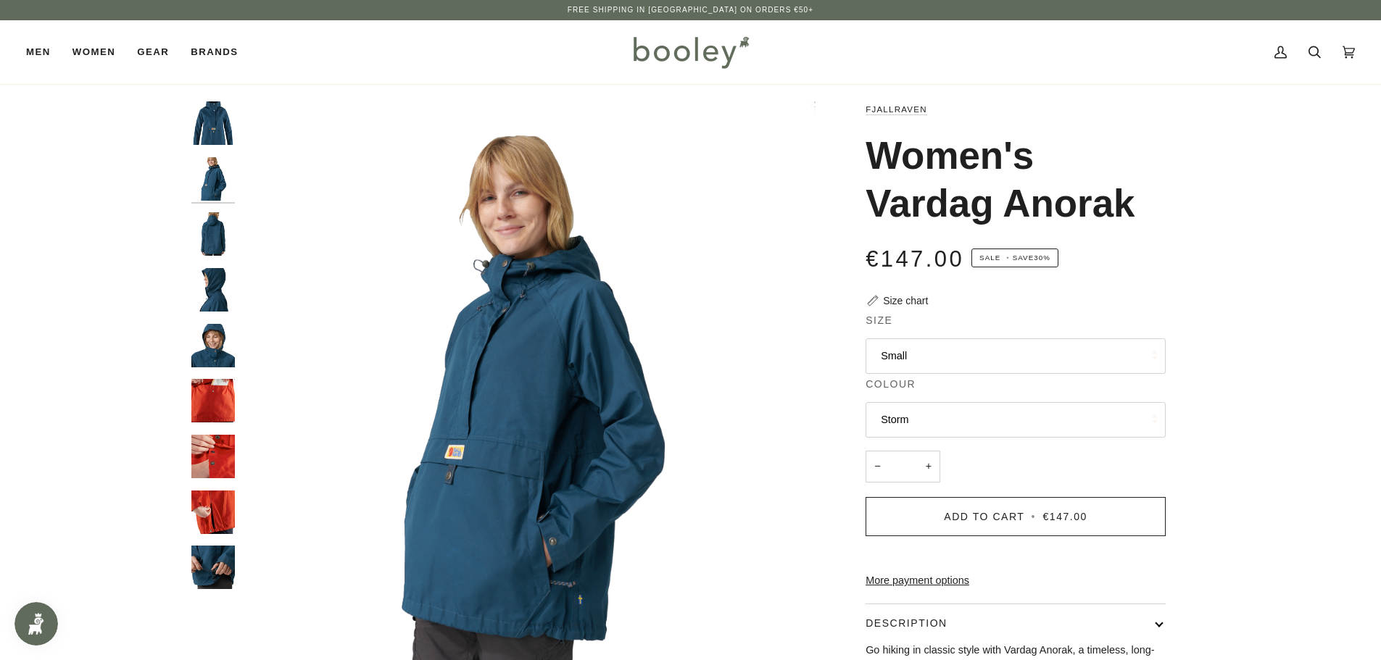
click at [214, 239] on img "Fjallraven Women's Vardag Anorak - Booley Galway" at bounding box center [212, 233] width 43 height 43
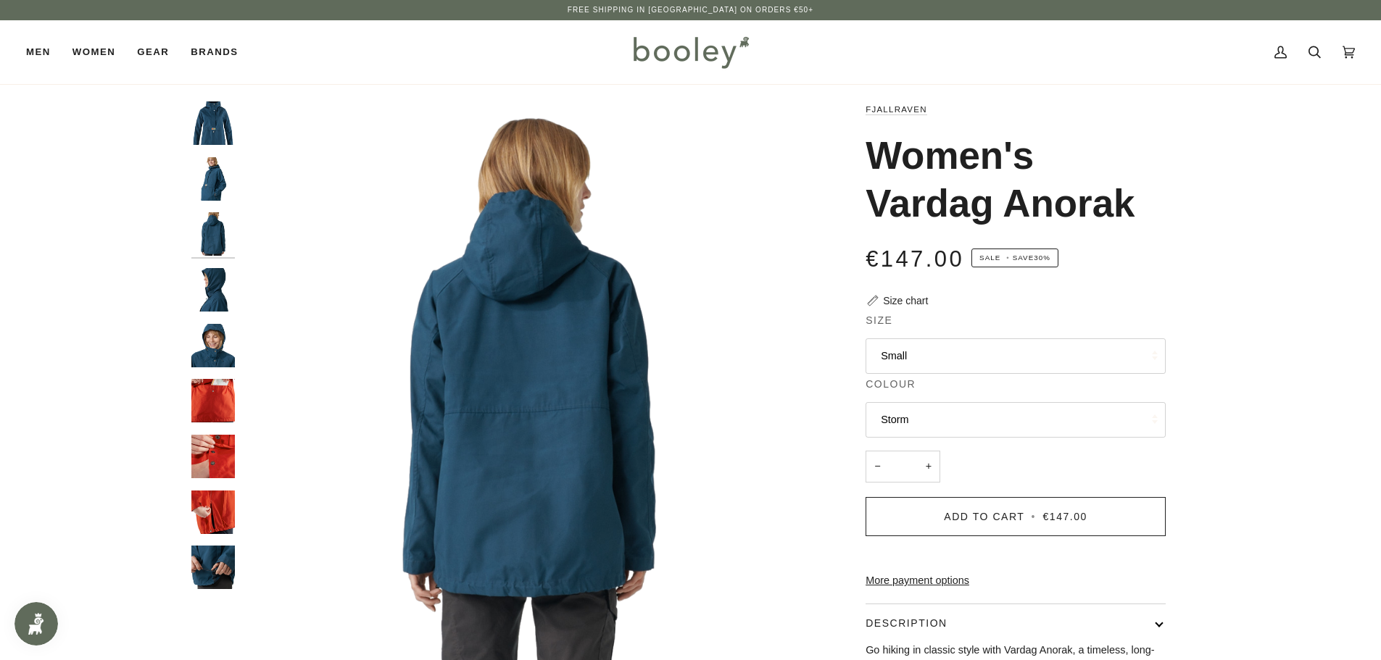
click at [214, 282] on img "Fjallraven Women's Vardag Anorak - Booley Galway" at bounding box center [212, 289] width 43 height 43
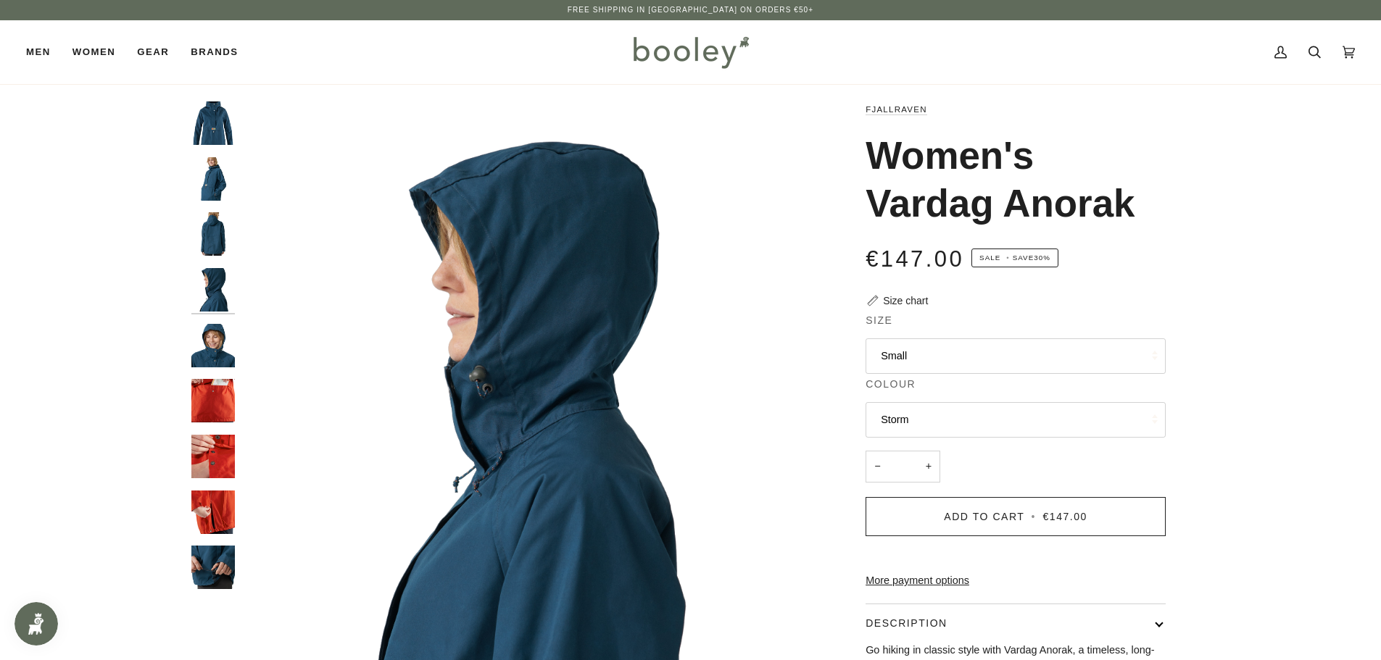
click at [205, 345] on img "Fjallraven Women's Vardag Anorak - Booley Galway" at bounding box center [212, 345] width 43 height 43
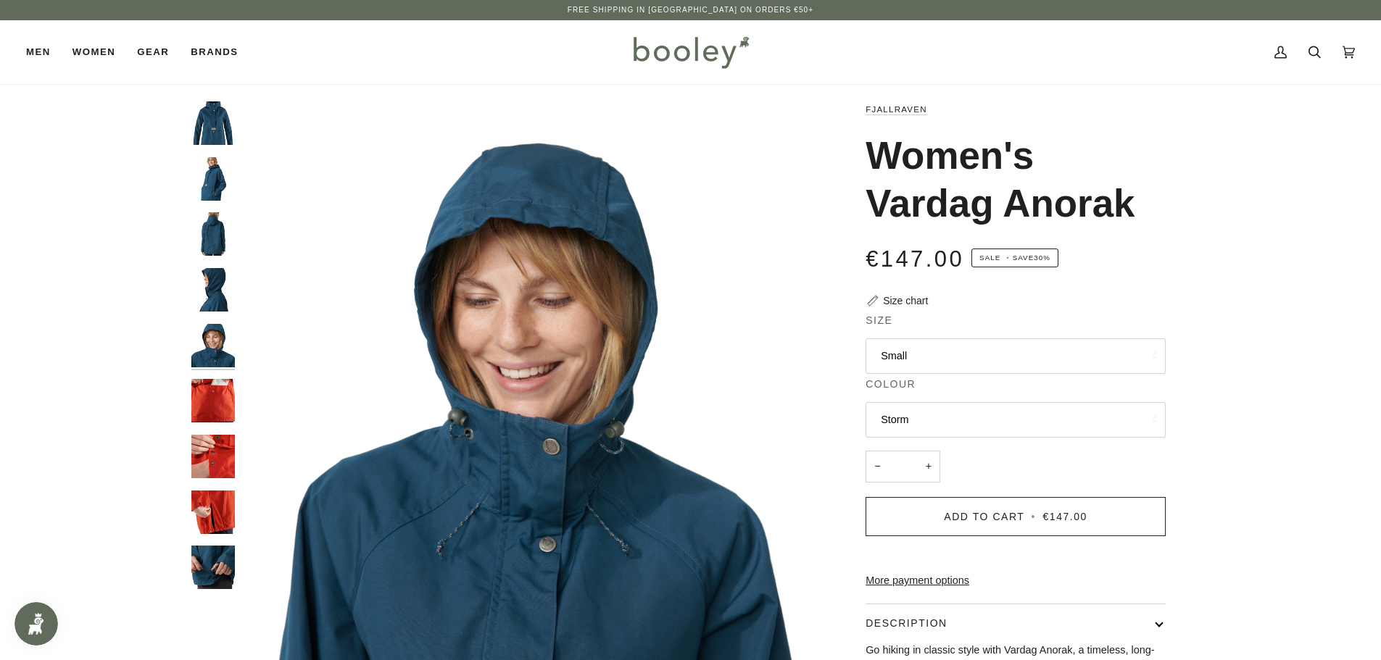
click at [216, 402] on img "Fjallraven Women's Vardag Anorak - Booley Galway" at bounding box center [212, 400] width 43 height 43
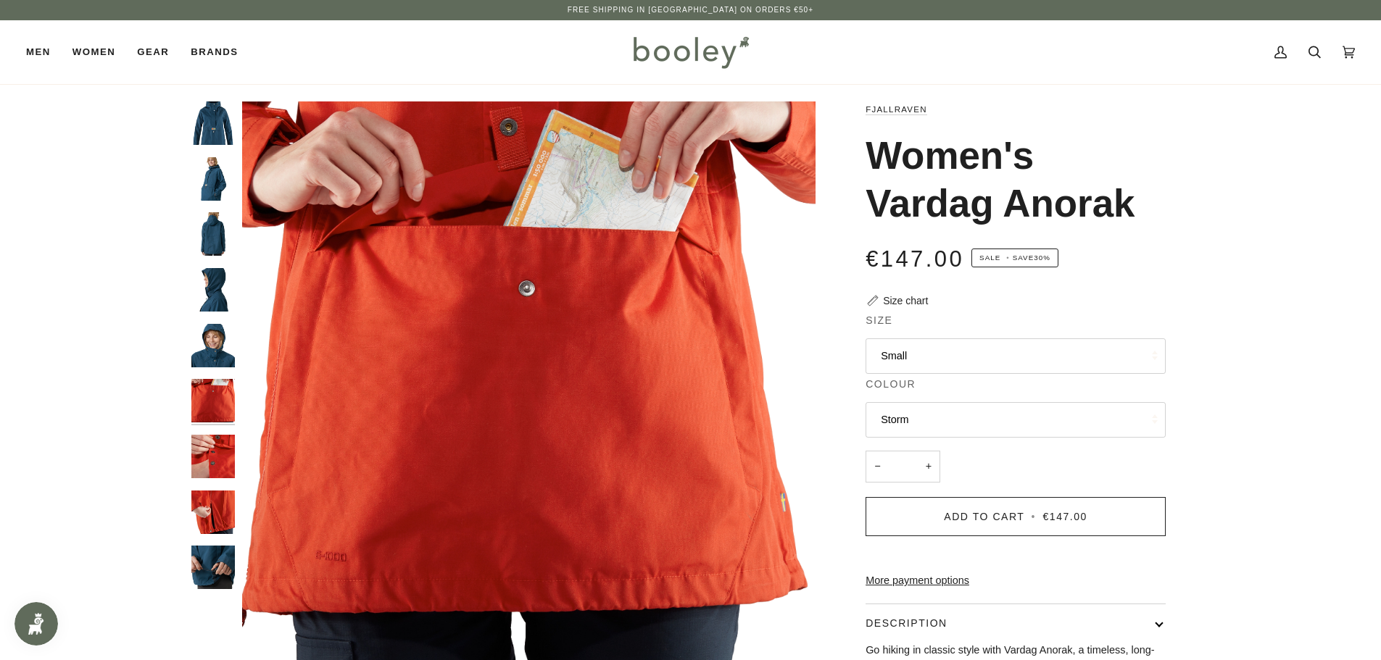
click at [220, 446] on img "Fjallraven Women's Vardag Anorak - Booley Galway" at bounding box center [212, 456] width 43 height 43
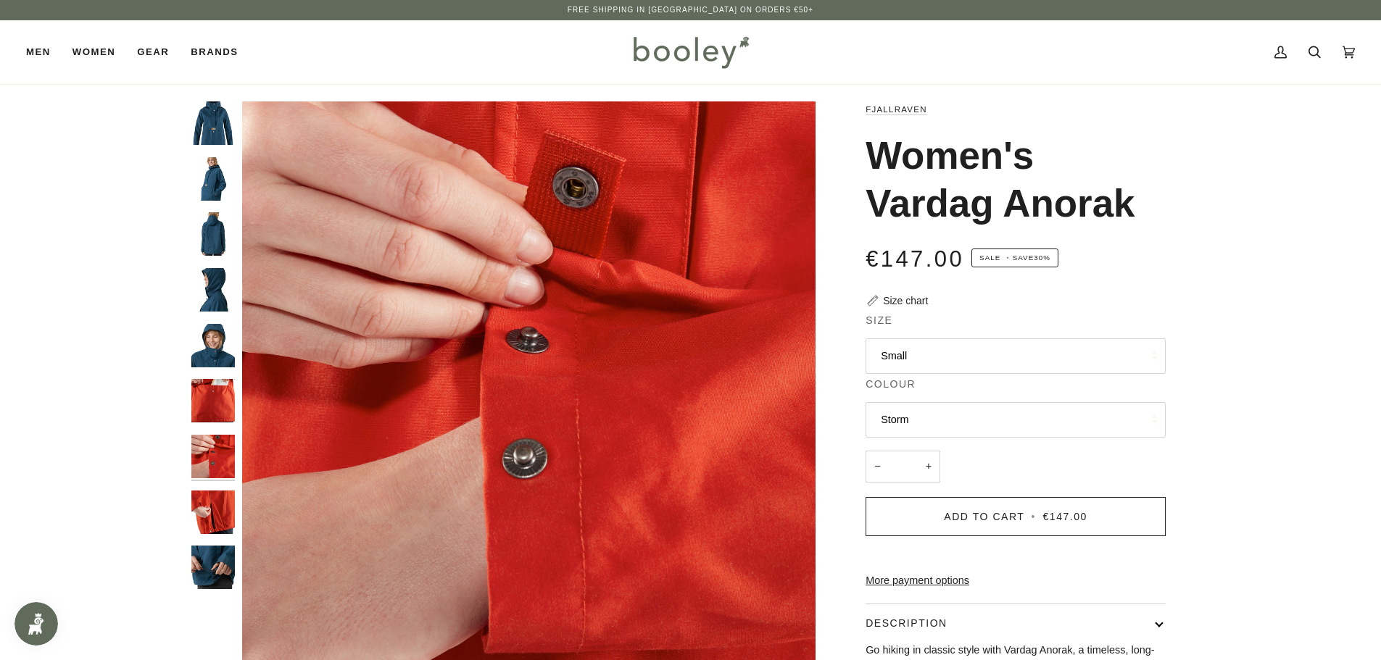
click at [222, 512] on img "Fjallraven Women's Vardag Anorak - Booley Galway" at bounding box center [212, 512] width 43 height 43
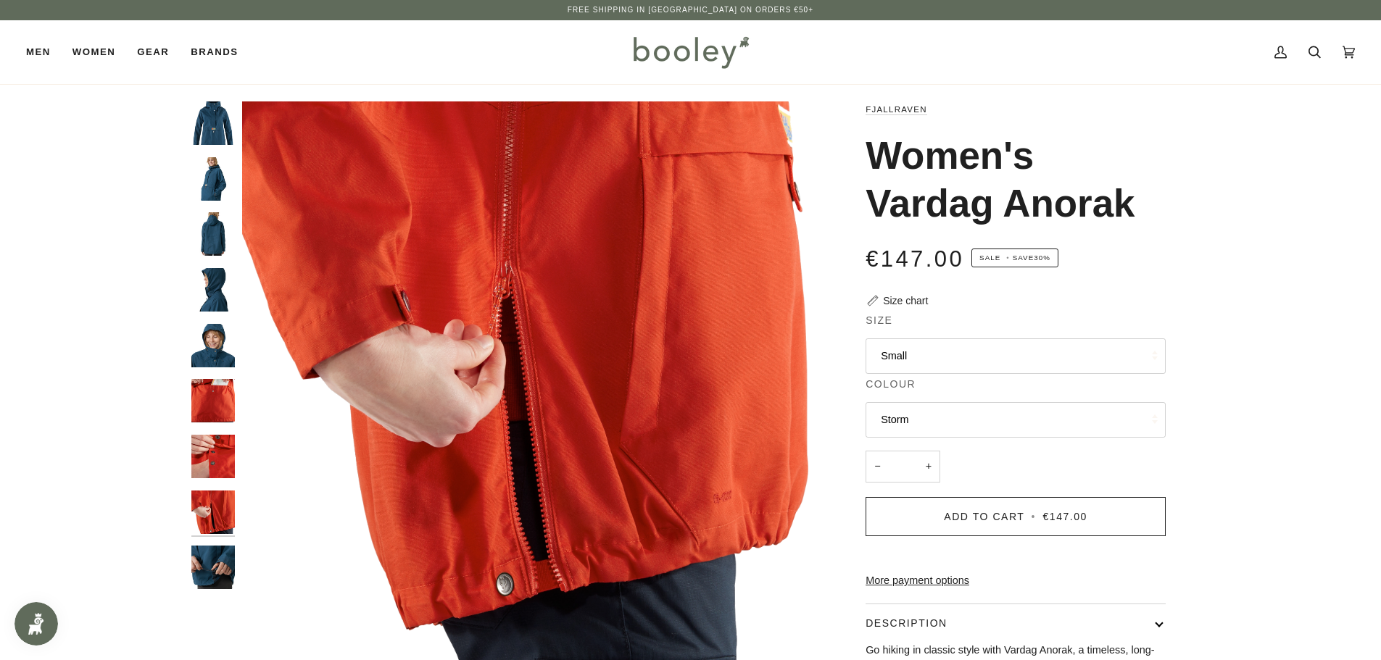
click at [222, 555] on img "Fjallraven Women's Vardag Anorak - Booley Galway" at bounding box center [212, 567] width 43 height 43
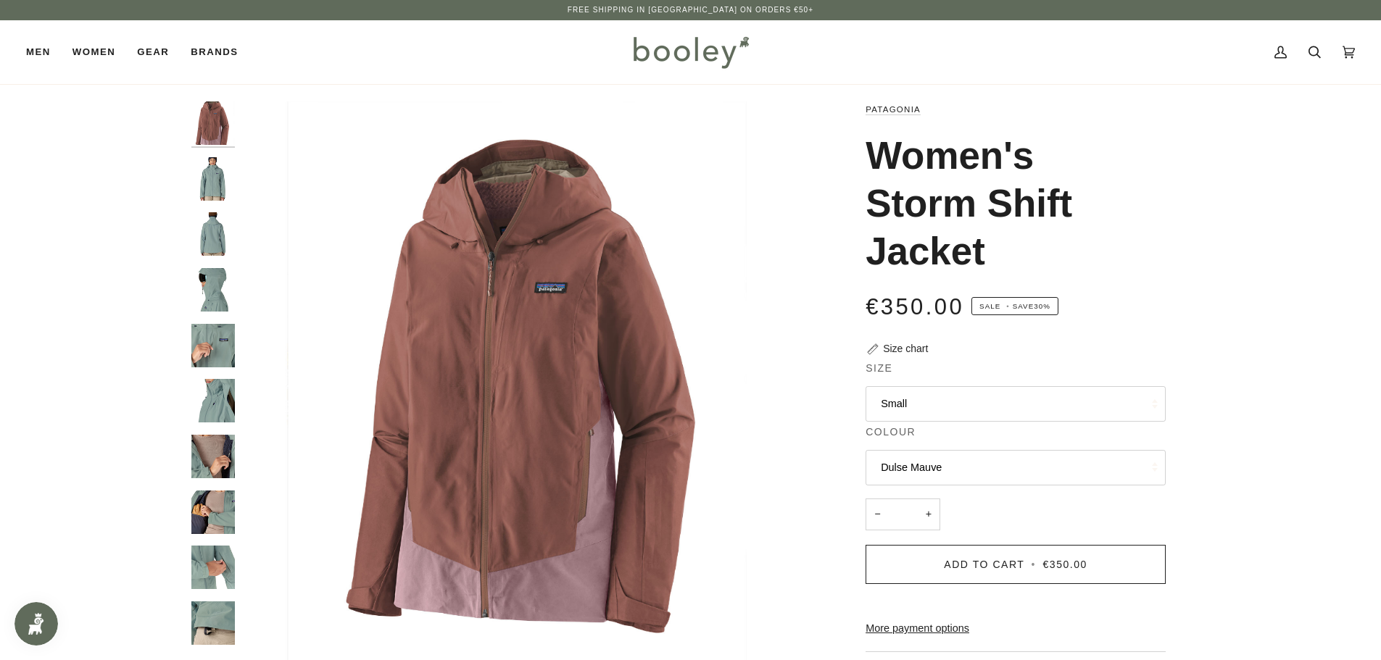
click at [216, 175] on img "Patagonia Women's Storm Shift Jacket - Booley Galway" at bounding box center [212, 178] width 43 height 43
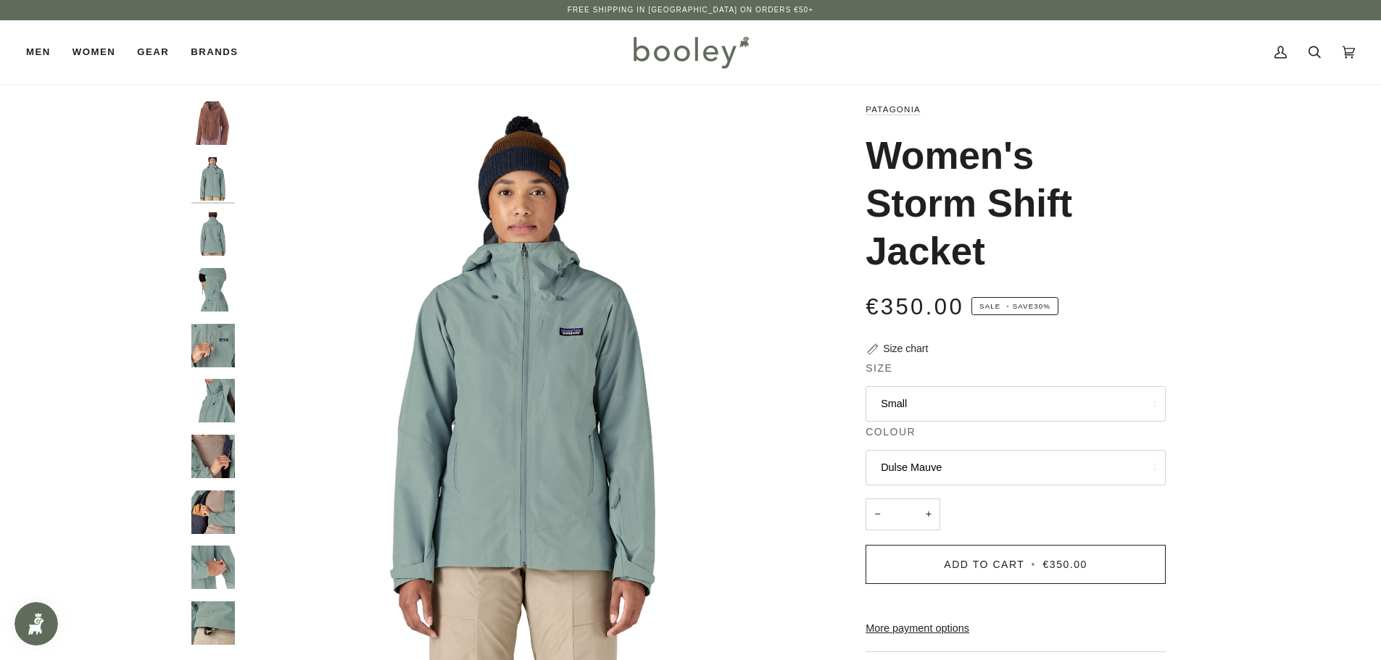
click at [224, 239] on img "Patagonia Women's Storm Shift Jacket - Booley Galway" at bounding box center [212, 233] width 43 height 43
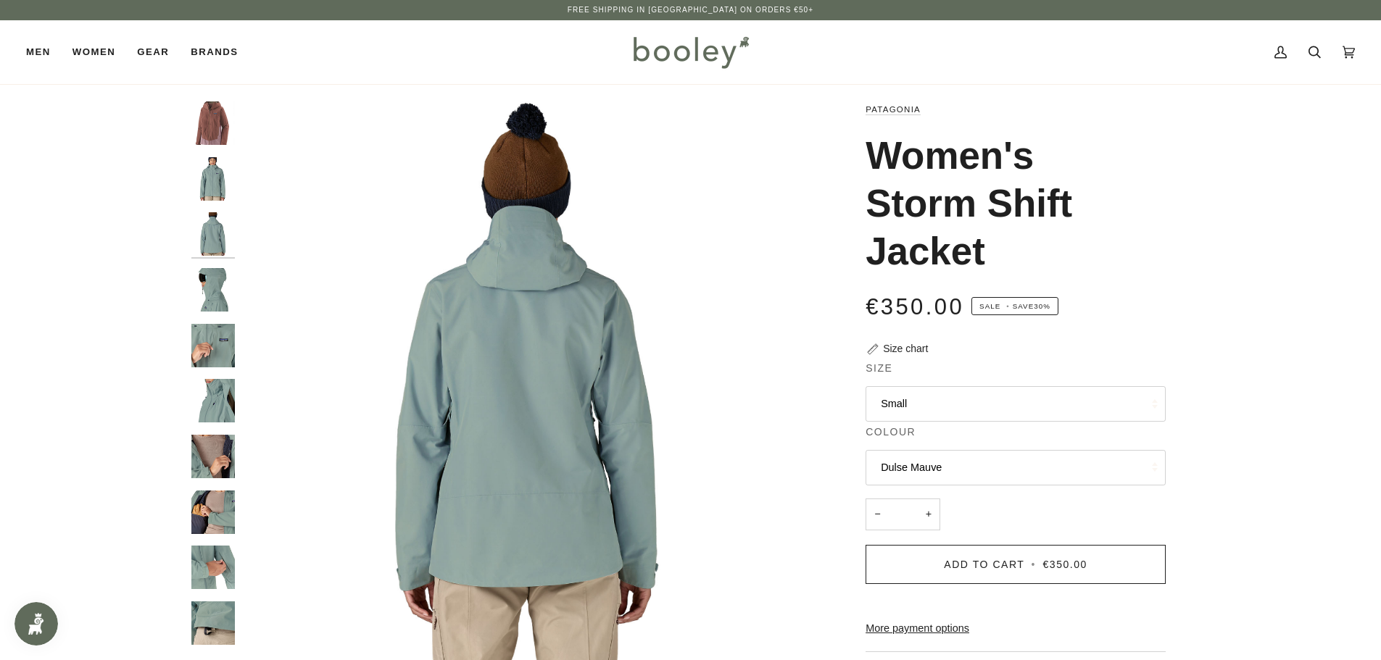
click at [218, 278] on img "Patagonia Women's Storm Shift Jacket - Booley Galway" at bounding box center [212, 289] width 43 height 43
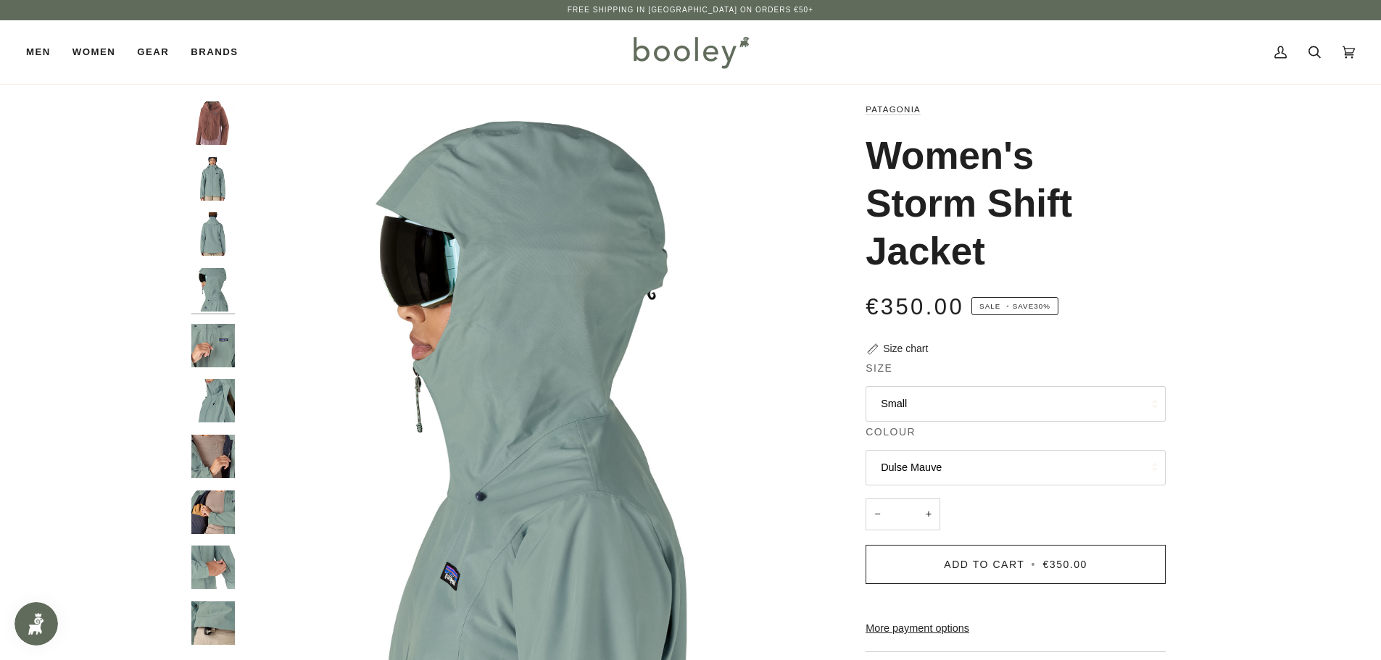
click at [215, 328] on img "Patagonia Women's Storm Shift Jacket - Booley Galway" at bounding box center [212, 345] width 43 height 43
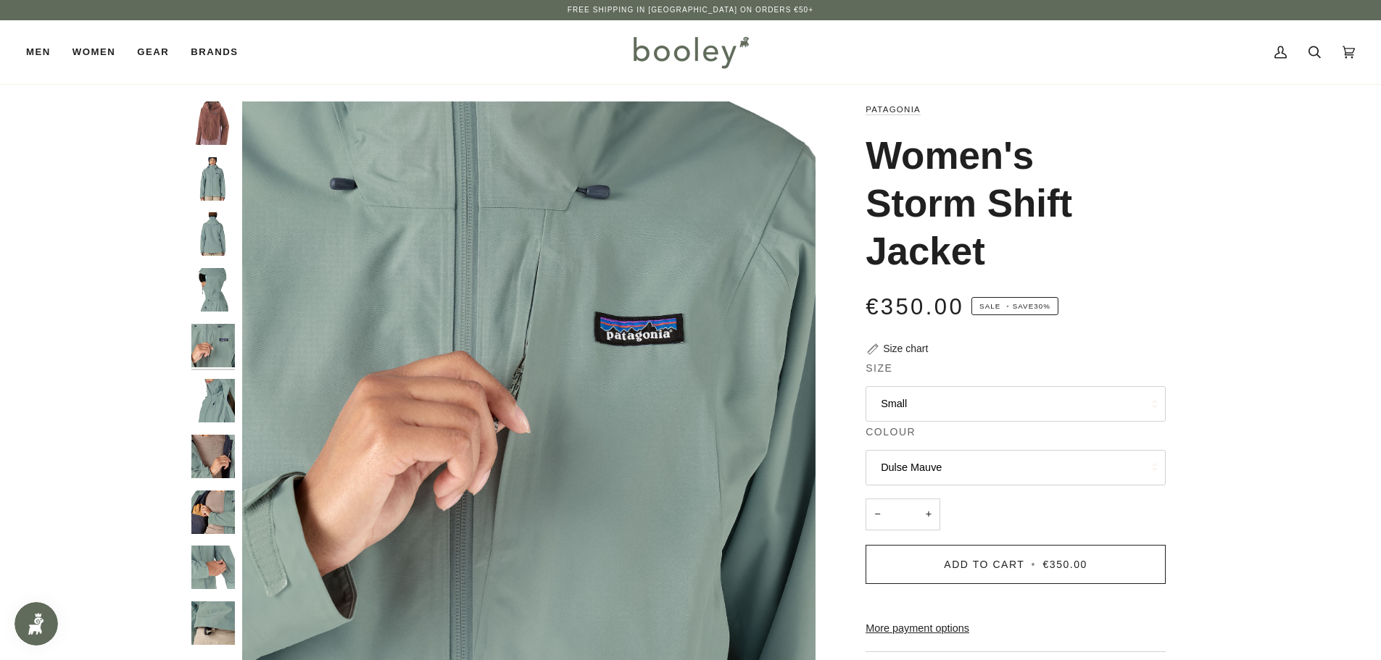
click at [209, 393] on img "Patagonia Women's Storm Shift Jacket - Booley Galway" at bounding box center [212, 400] width 43 height 43
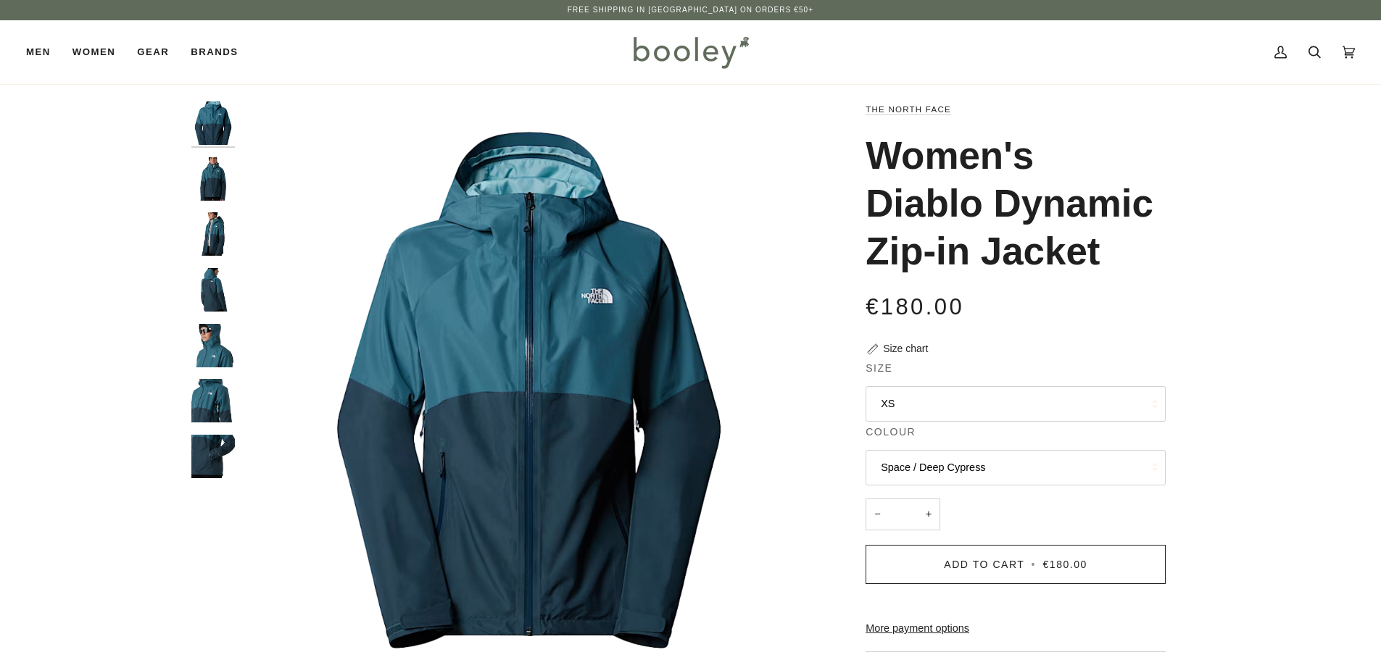
click at [205, 231] on img "The North Face Women's Diablo Dynamic Zip-in Jacket Space / Deep Cypress - Bool…" at bounding box center [212, 233] width 43 height 43
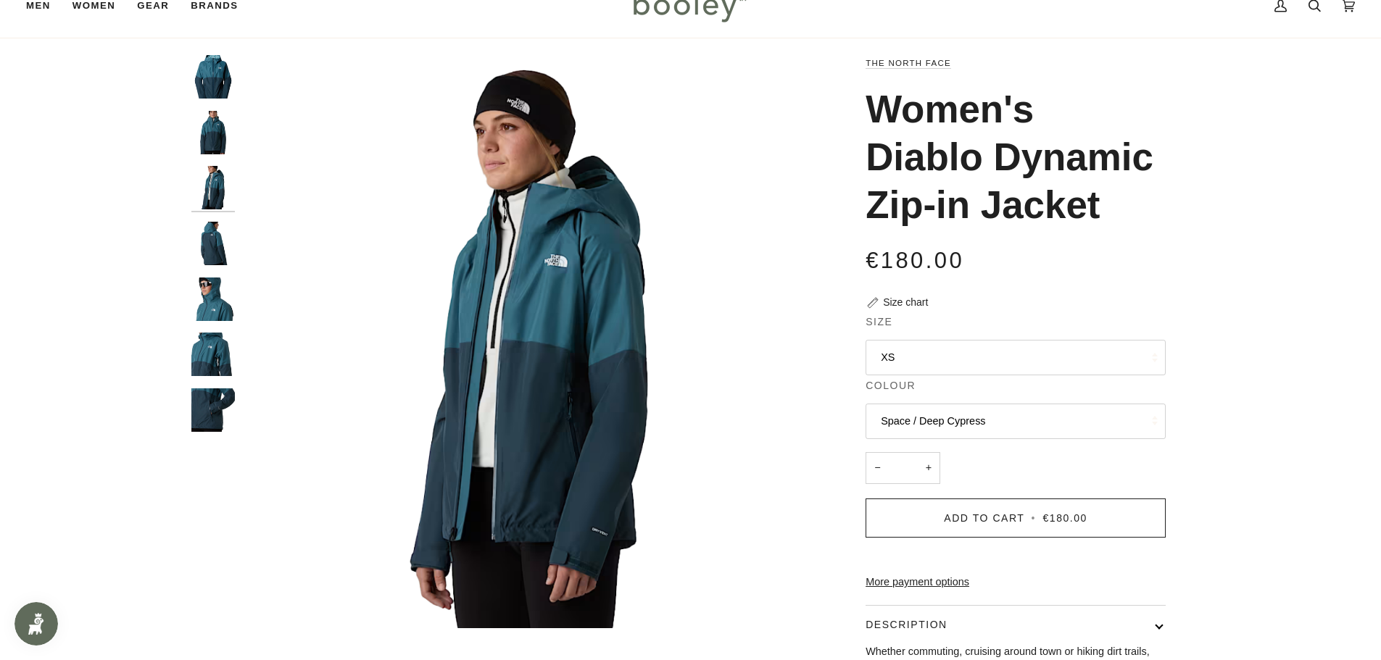
scroll to position [72, 0]
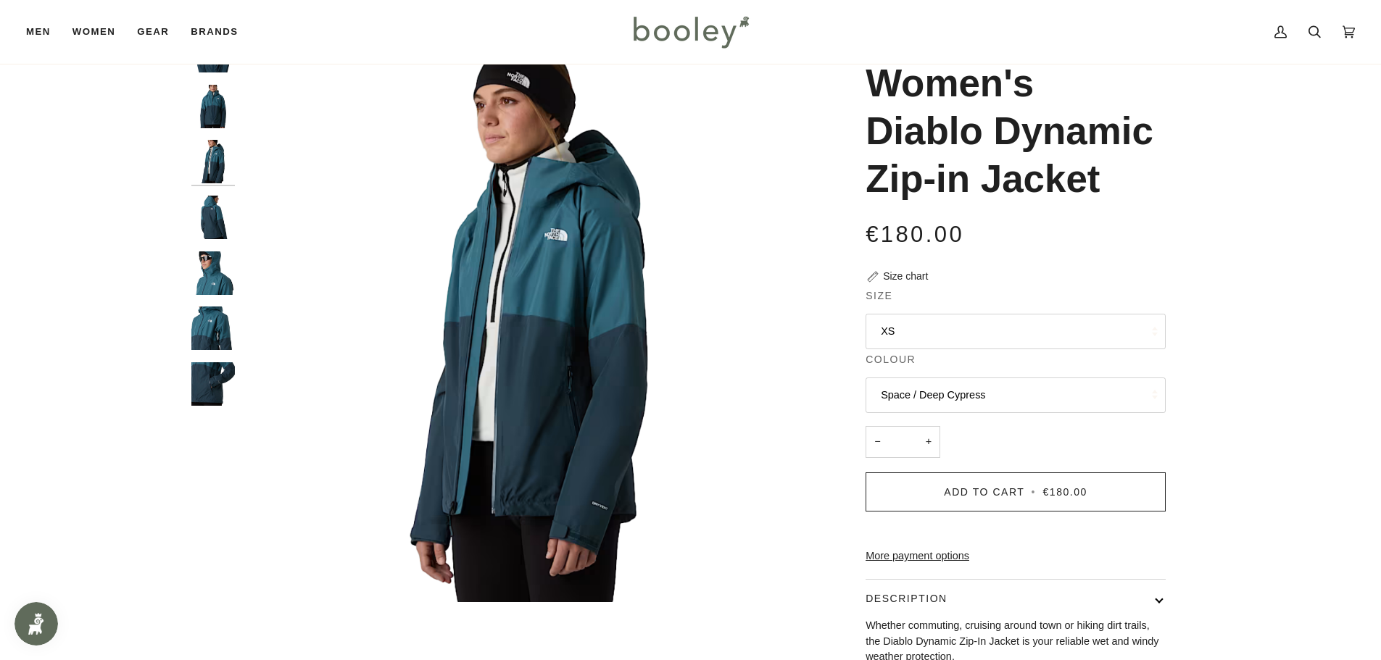
click at [208, 221] on img "The North Face Women's Diablo Dynamic Zip-in Jacket Space / Deep Cypress - Bool…" at bounding box center [212, 217] width 43 height 43
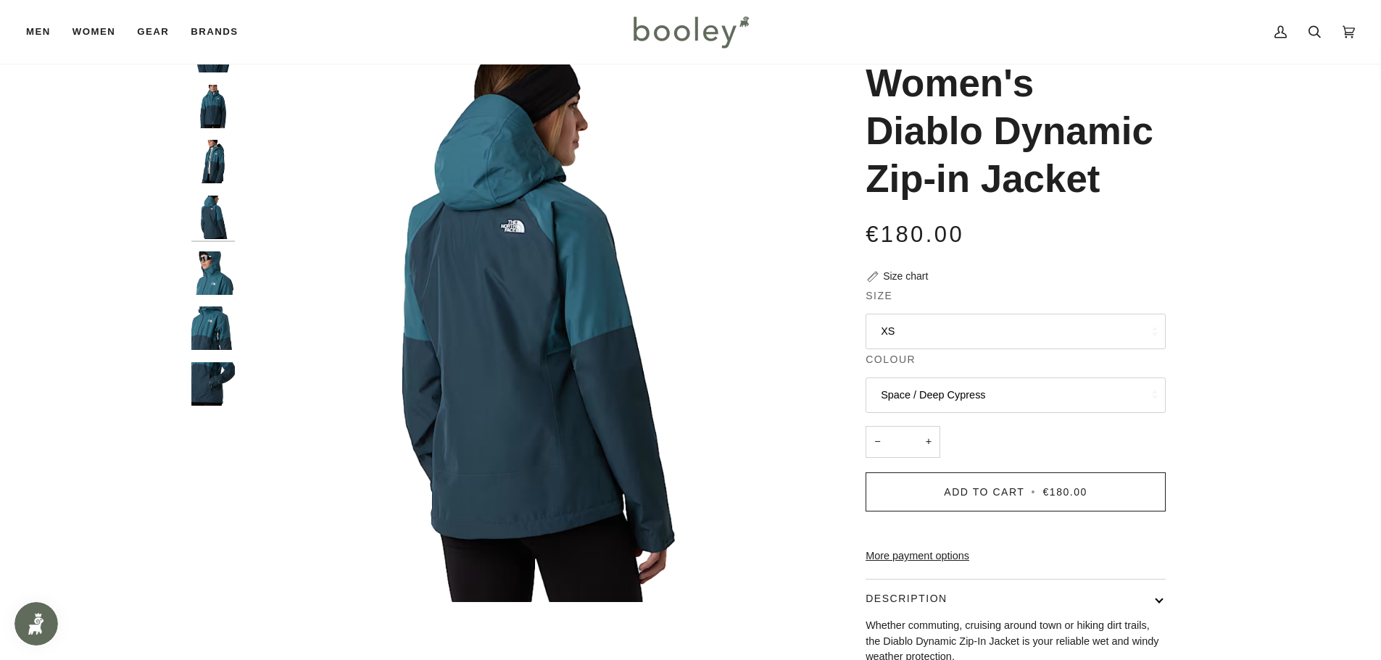
click at [210, 274] on img "The North Face Women's Diablo Dynamic Zip-in Jacket Space / Deep Cypress - Bool…" at bounding box center [212, 273] width 43 height 43
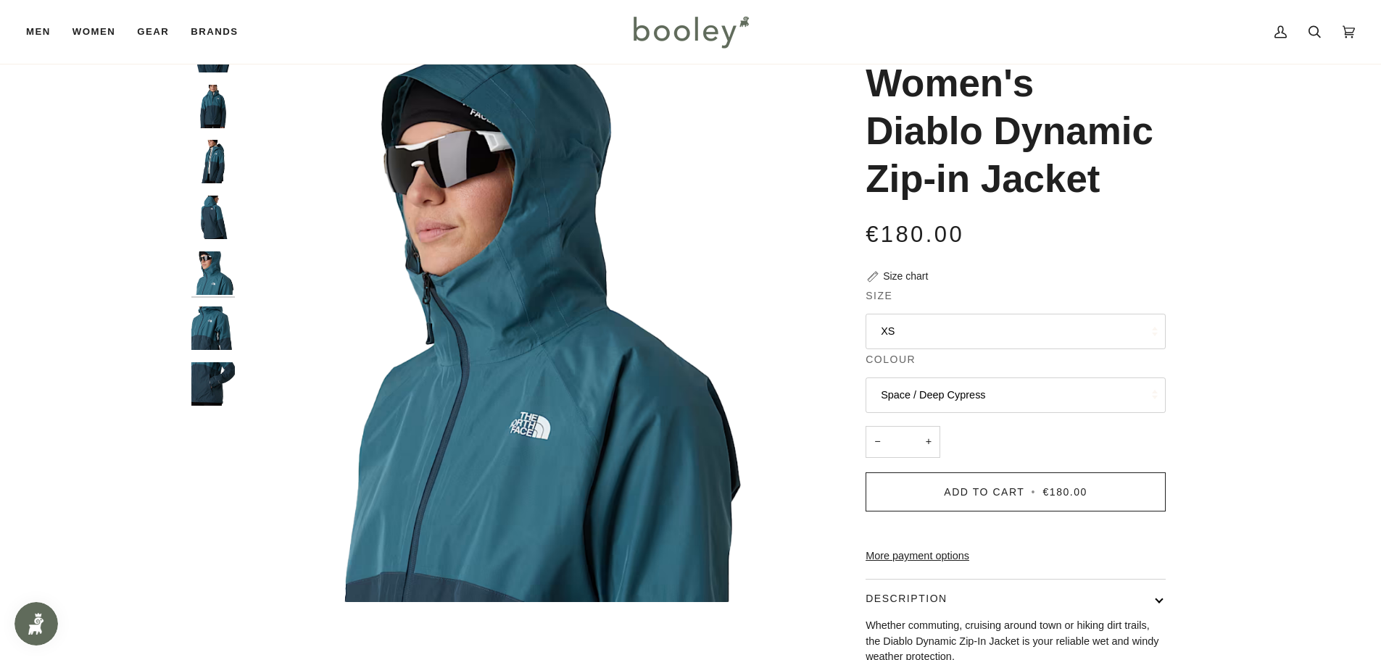
click at [202, 331] on img "The North Face Women's Diablo Dynamic Zip-in Jacket Space / Deep Cypress - Bool…" at bounding box center [212, 328] width 43 height 43
